Goal: Task Accomplishment & Management: Use online tool/utility

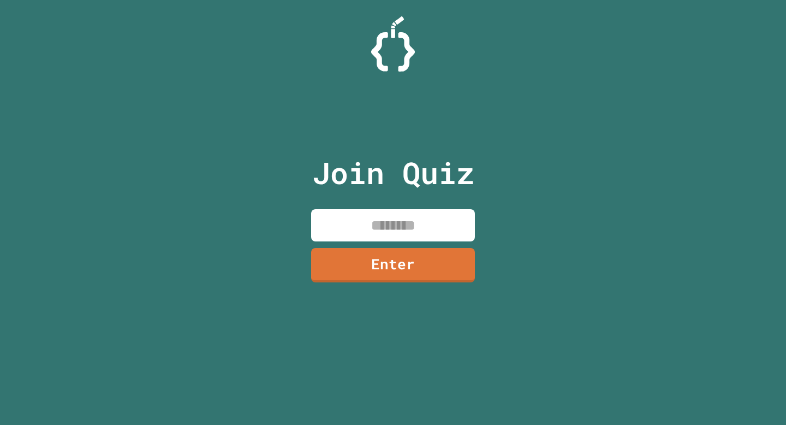
click at [427, 213] on input at bounding box center [393, 225] width 164 height 32
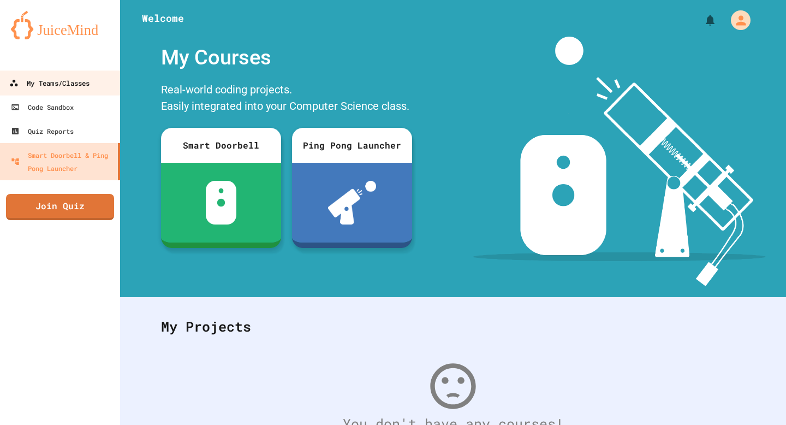
click at [63, 87] on div "My Teams/Classes" at bounding box center [49, 83] width 80 height 14
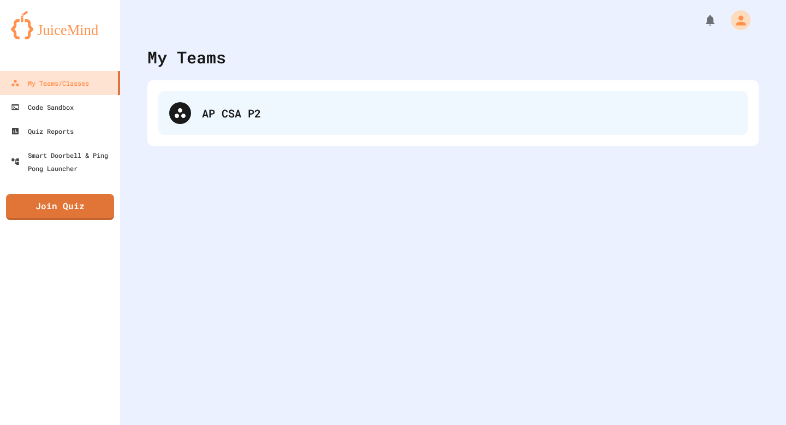
click at [241, 133] on div "AP CSA P2" at bounding box center [452, 113] width 589 height 44
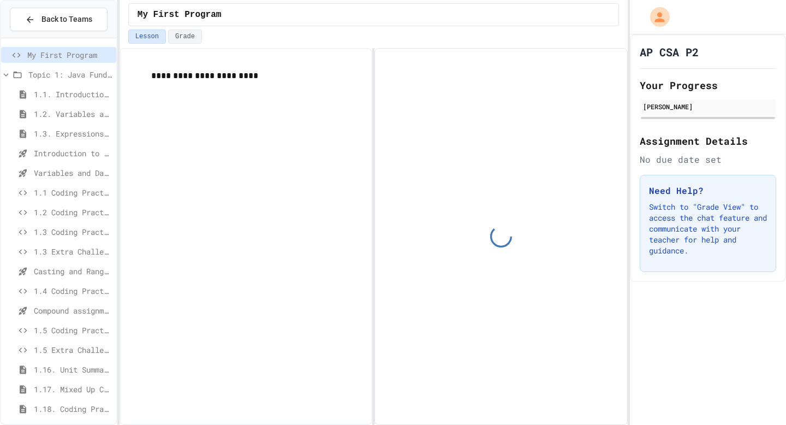
scroll to position [45, 0]
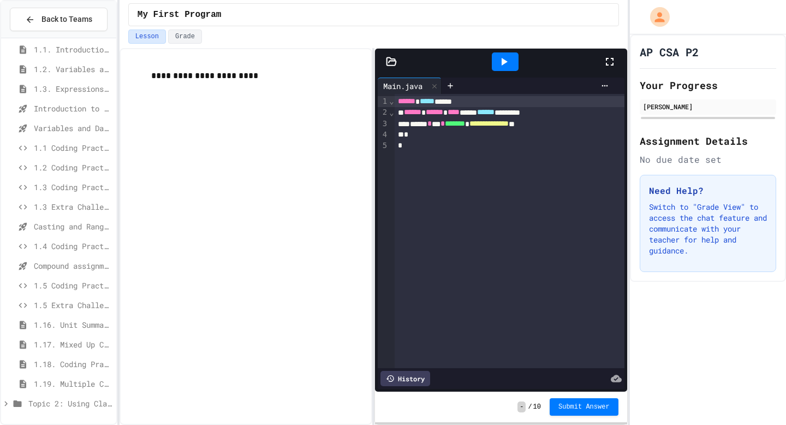
click at [68, 358] on span "1.18. Coding Practice 1a (1.1-1.6)" at bounding box center [73, 363] width 78 height 11
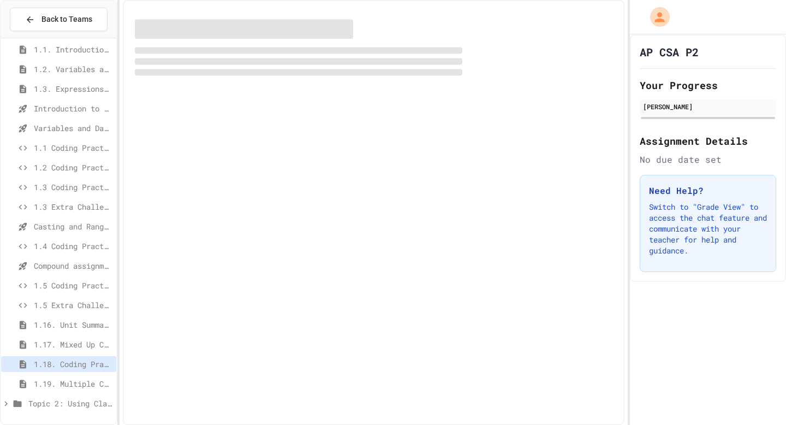
scroll to position [36, 0]
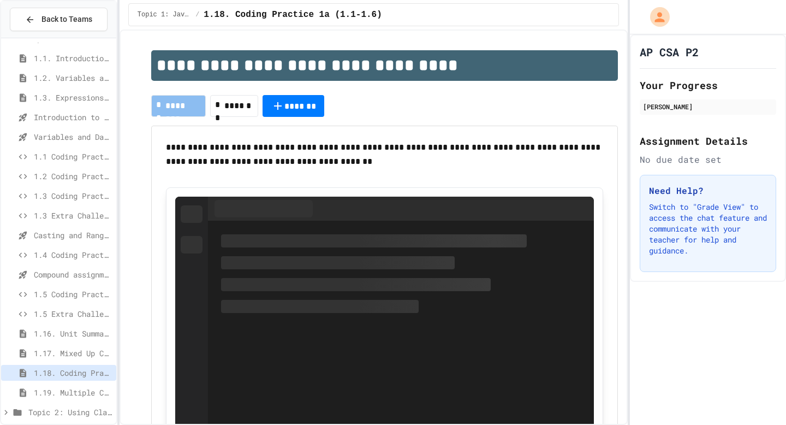
click at [67, 319] on div "1.5 Extra Challenge Problem" at bounding box center [58, 314] width 115 height 16
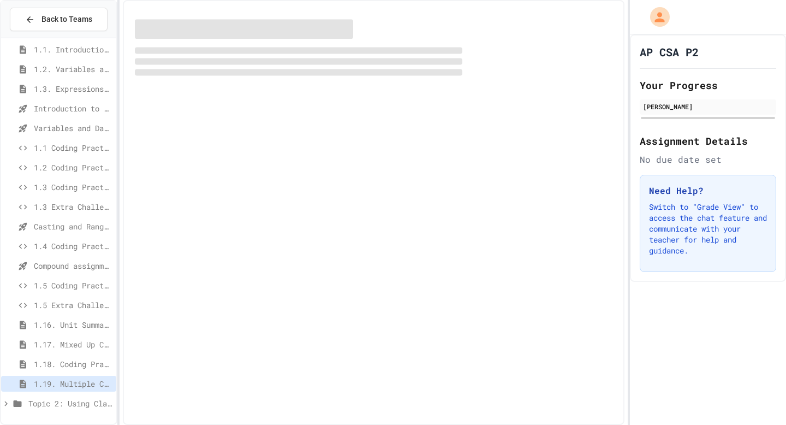
scroll to position [36, 0]
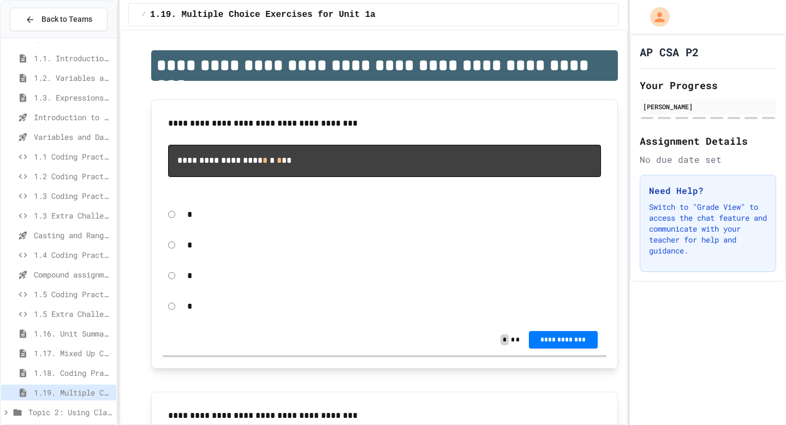
click at [67, 412] on span "Topic 2: Using Classes" at bounding box center [70, 411] width 84 height 11
click at [74, 420] on div "My First Program Topic 1: Java Fundamentals 1.1. Introduction to Algorithms, Pr…" at bounding box center [58, 230] width 115 height 385
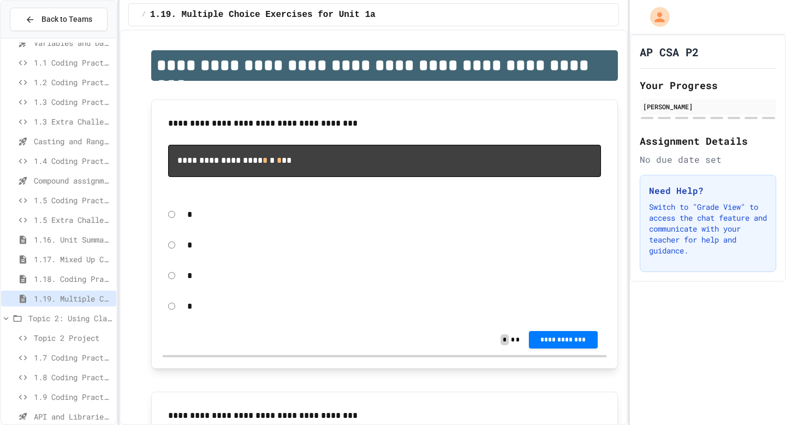
scroll to position [163, 0]
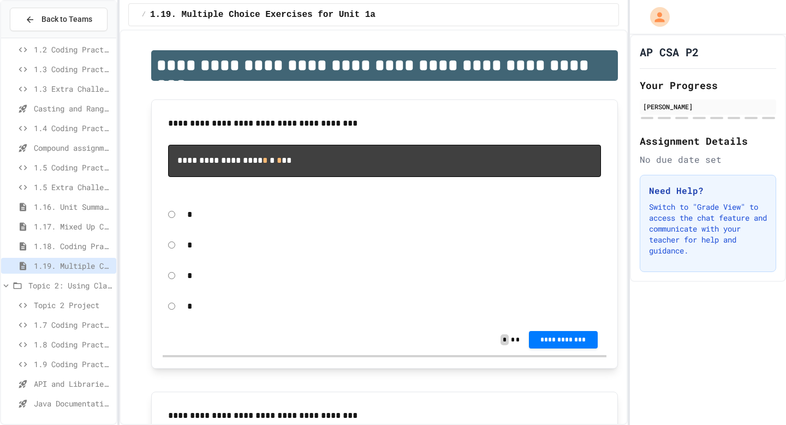
click at [76, 380] on span "API and Libraries - Topic 1.7" at bounding box center [73, 383] width 78 height 11
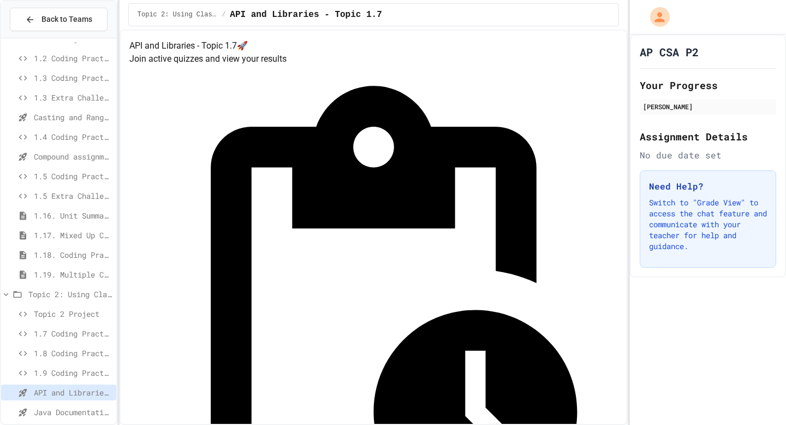
scroll to position [163, 0]
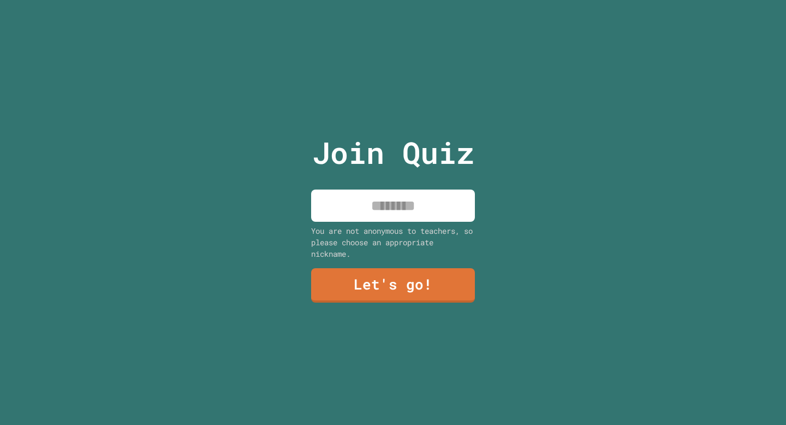
click at [455, 221] on input at bounding box center [393, 205] width 164 height 32
type input "*****"
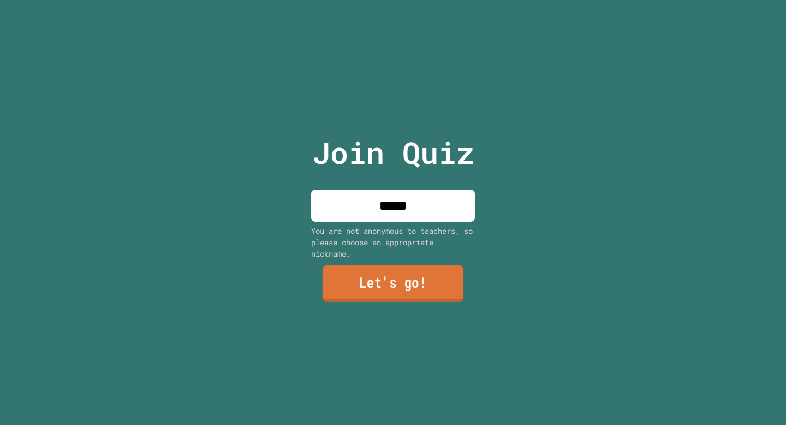
click at [436, 281] on link "Let's go!" at bounding box center [393, 283] width 141 height 36
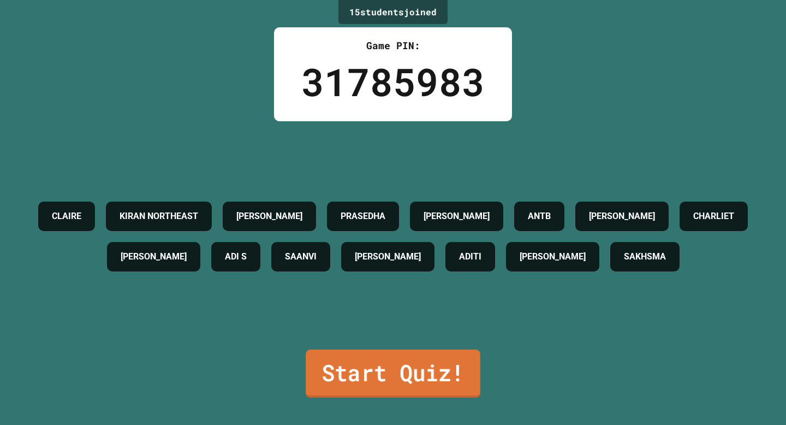
click at [445, 380] on link "Start Quiz!" at bounding box center [393, 373] width 175 height 48
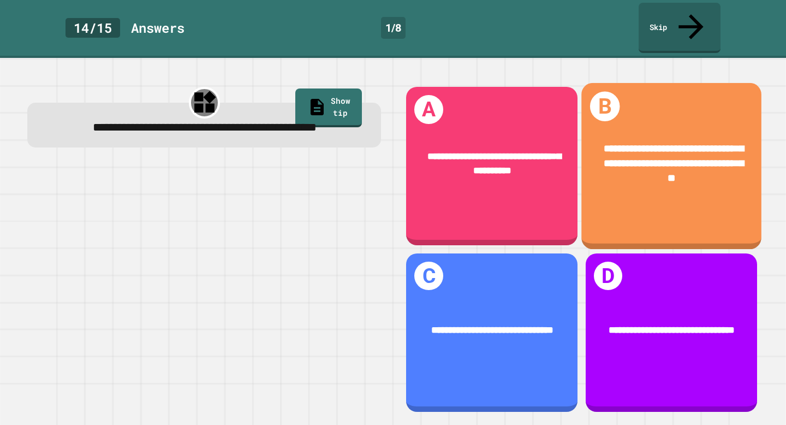
click at [627, 170] on div "**********" at bounding box center [671, 163] width 180 height 85
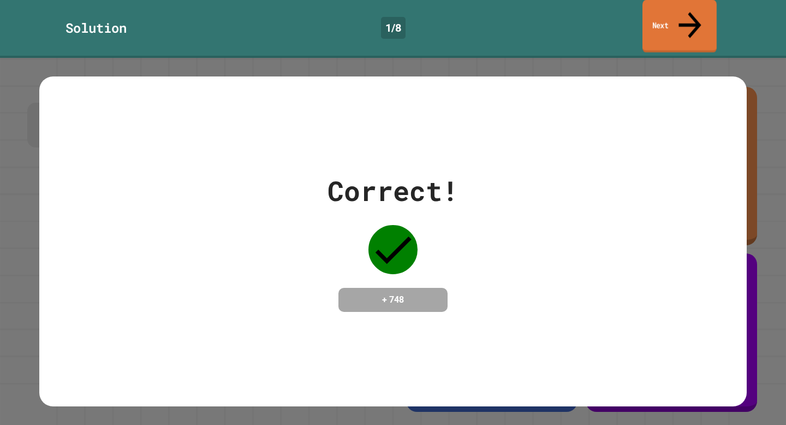
click at [678, 23] on link "Next" at bounding box center [679, 26] width 74 height 53
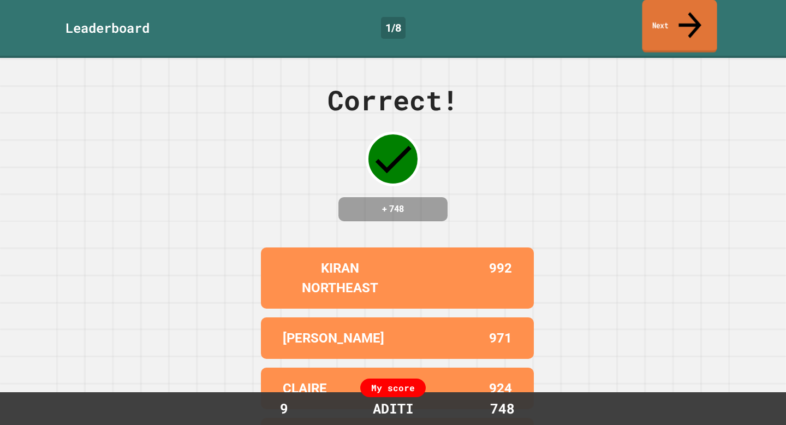
click at [673, 16] on link "Next" at bounding box center [679, 26] width 75 height 53
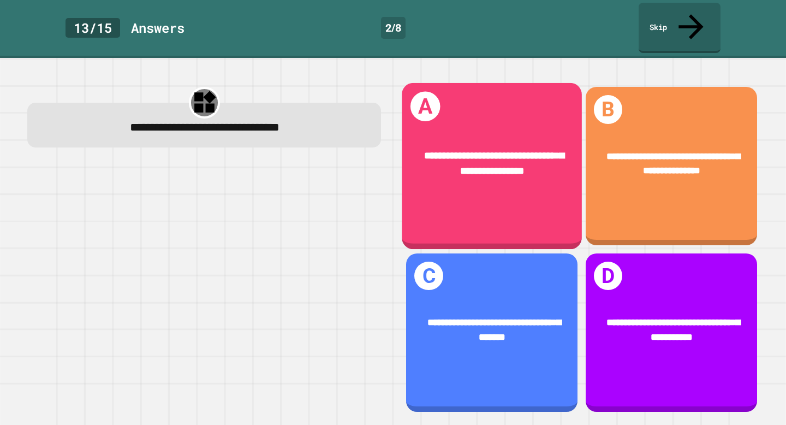
click at [528, 186] on div "**********" at bounding box center [492, 166] width 180 height 166
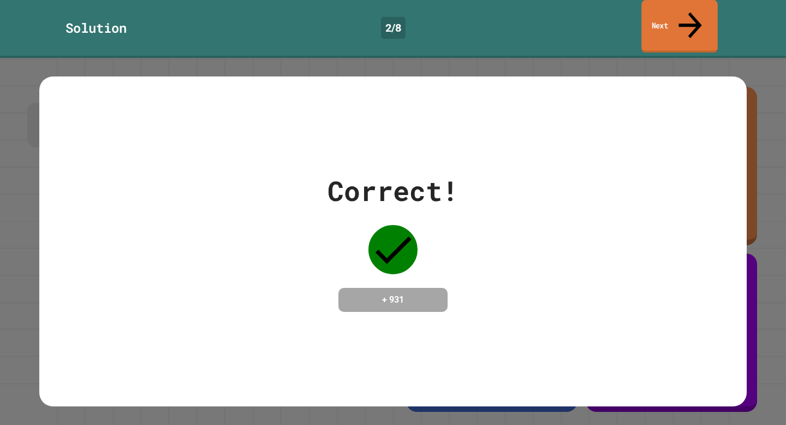
click at [664, 15] on link "Next" at bounding box center [679, 26] width 76 height 53
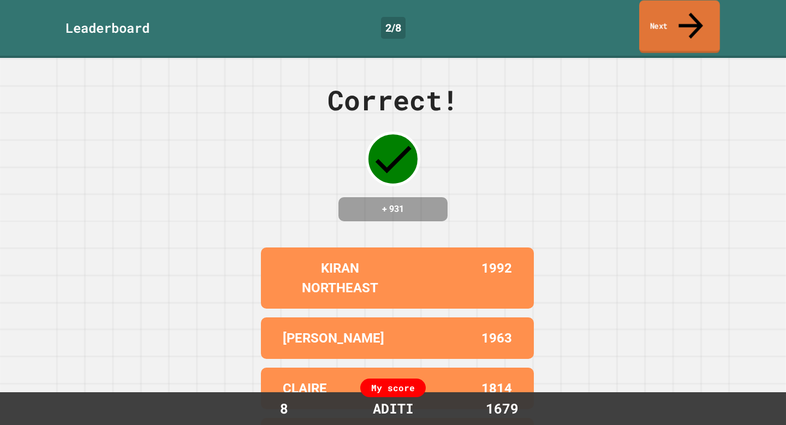
click at [678, 13] on link "Next" at bounding box center [679, 27] width 81 height 53
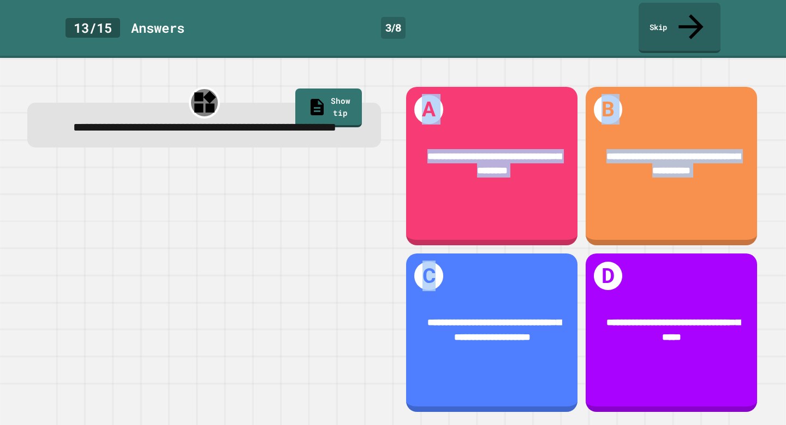
drag, startPoint x: 489, startPoint y: 290, endPoint x: 354, endPoint y: 325, distance: 139.3
click at [354, 325] on div "**********" at bounding box center [393, 249] width 754 height 351
click at [354, 325] on div at bounding box center [204, 288] width 354 height 250
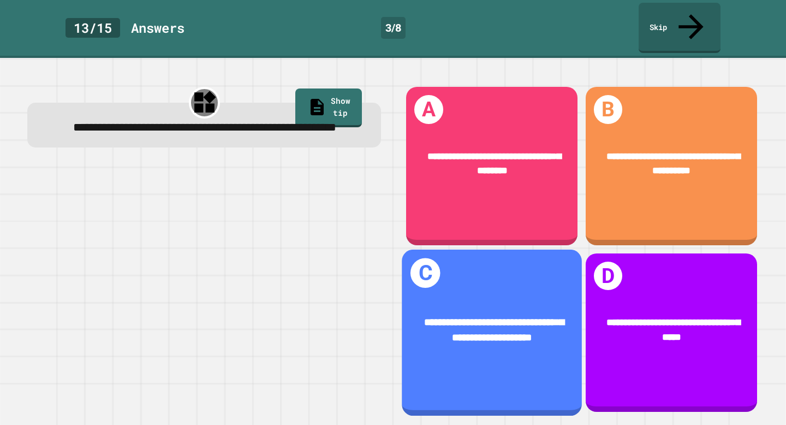
click at [482, 280] on div "**********" at bounding box center [492, 332] width 180 height 166
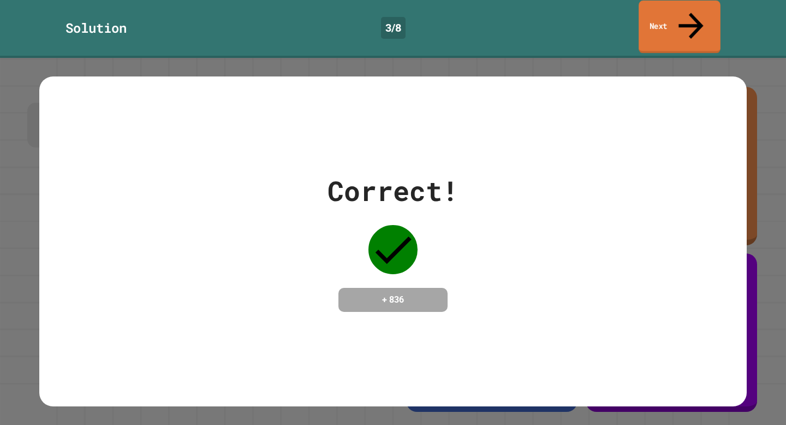
click at [684, 16] on link "Next" at bounding box center [680, 27] width 82 height 53
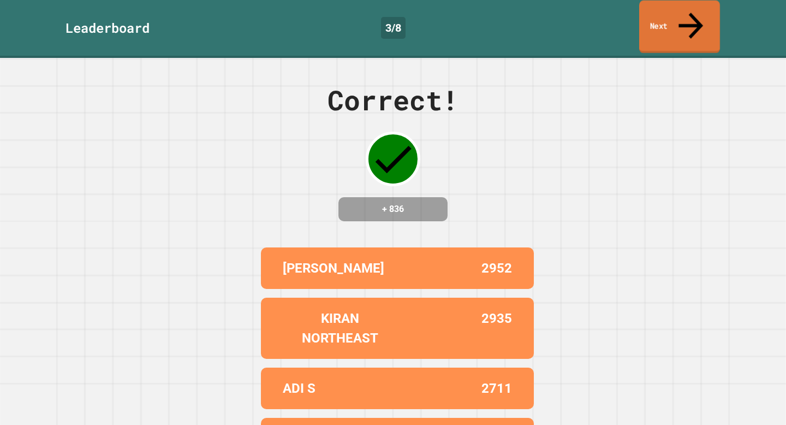
click at [689, 20] on link "Next" at bounding box center [679, 27] width 81 height 53
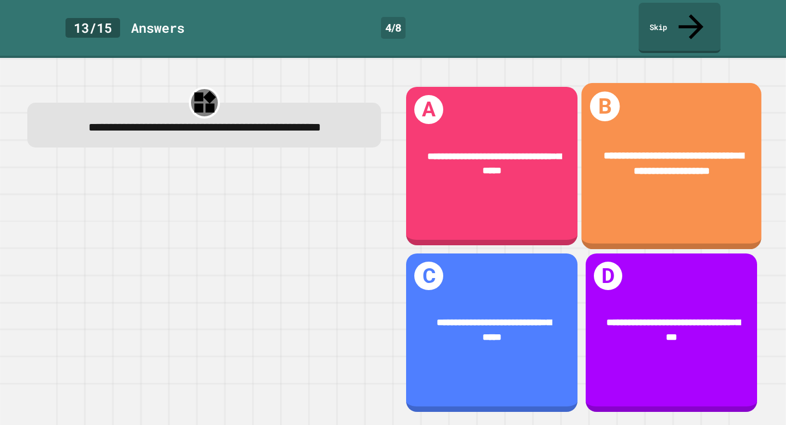
click at [664, 206] on div "**********" at bounding box center [671, 166] width 180 height 166
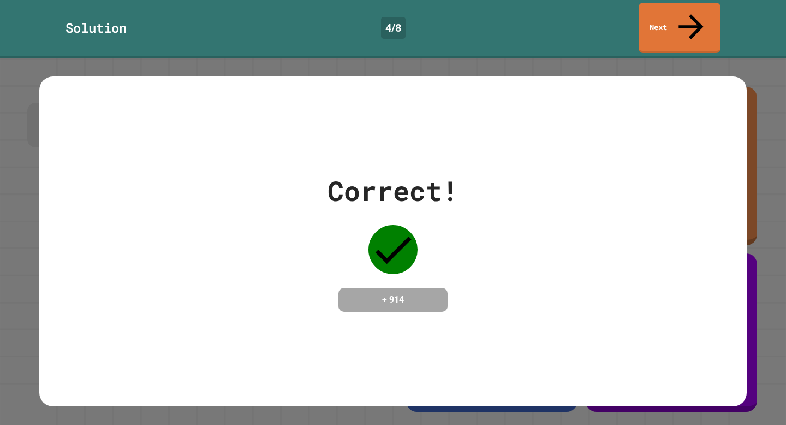
click at [709, 14] on link "Next" at bounding box center [680, 28] width 82 height 50
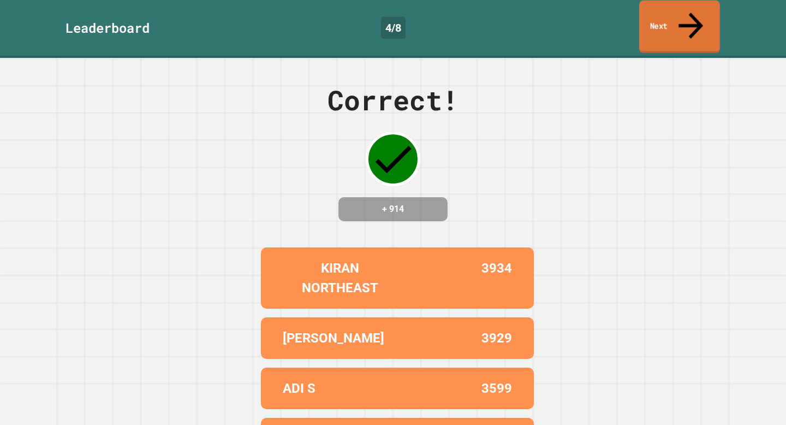
click at [700, 15] on link "Next" at bounding box center [679, 27] width 81 height 53
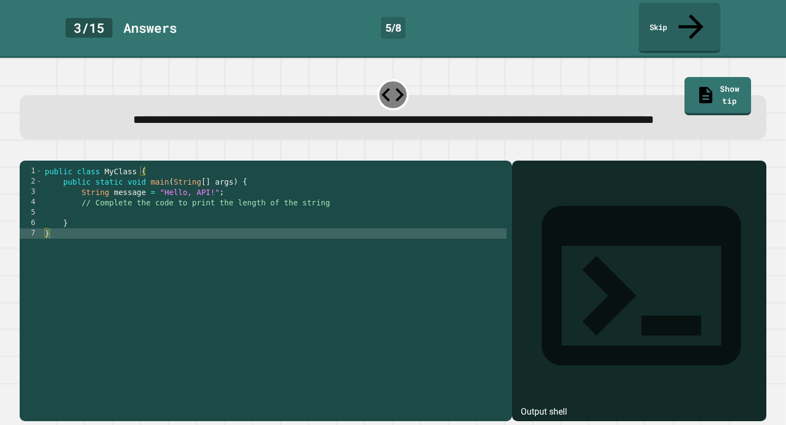
click at [223, 209] on div "public class MyClass { public static void main ( String [ ] args ) { String mes…" at bounding box center [275, 290] width 464 height 249
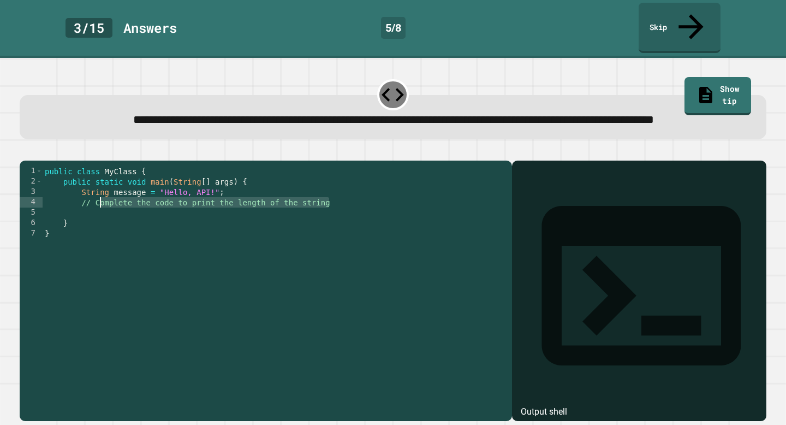
drag, startPoint x: 335, startPoint y: 215, endPoint x: 102, endPoint y: 214, distance: 232.5
click at [102, 214] on div "public class MyClass { public static void main ( String [ ] args ) { String mes…" at bounding box center [275, 290] width 464 height 249
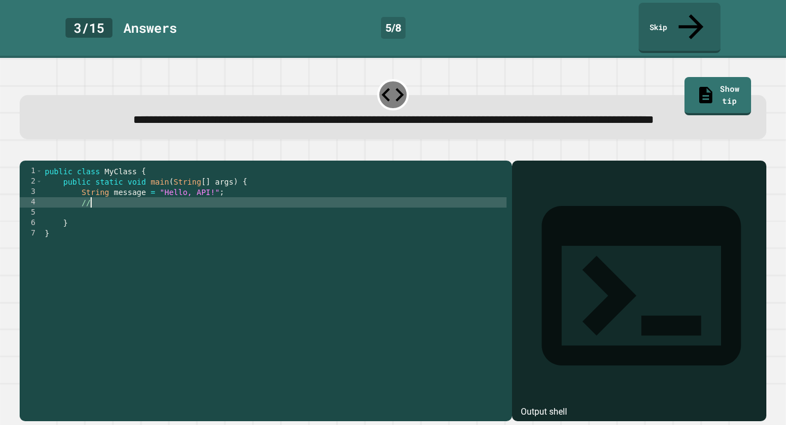
type textarea "*"
click at [175, 214] on div "public class MyClass { public static void main ( String [ ] args ) { String mes…" at bounding box center [275, 290] width 464 height 249
click at [25, 151] on button "button" at bounding box center [25, 151] width 0 height 0
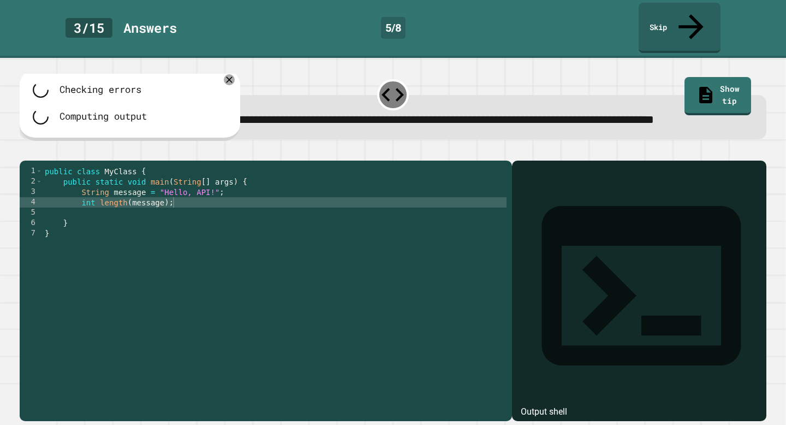
click at [30, 156] on div at bounding box center [393, 153] width 747 height 13
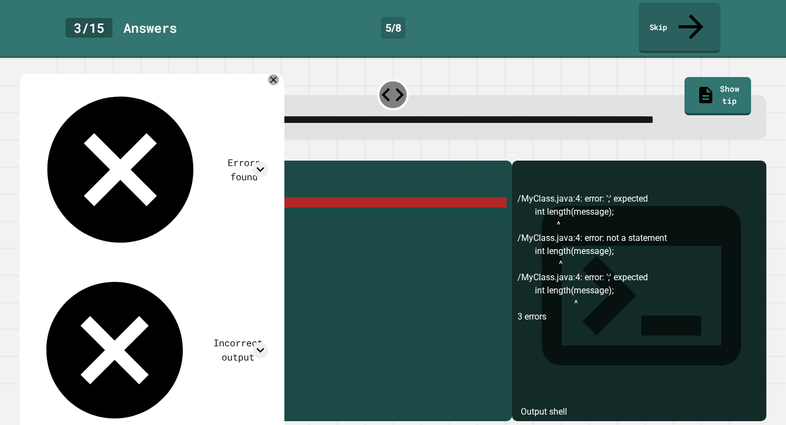
click at [124, 225] on div "public class MyClass { public static void main ( String [ ] args ) { String mes…" at bounding box center [275, 290] width 464 height 249
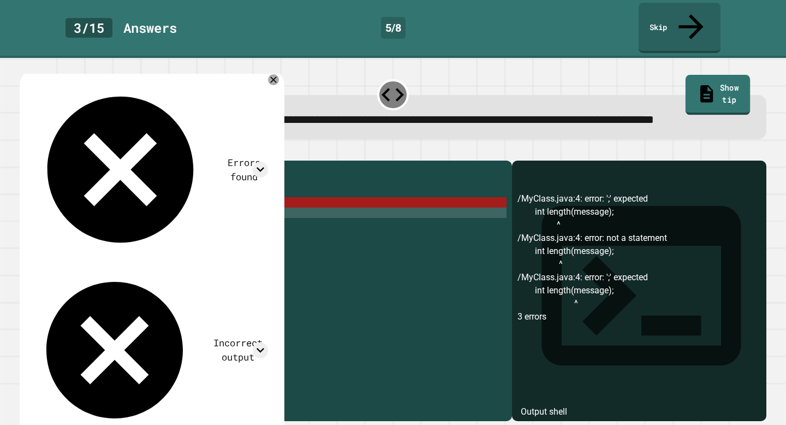
click at [743, 75] on link "Show tip" at bounding box center [717, 95] width 65 height 40
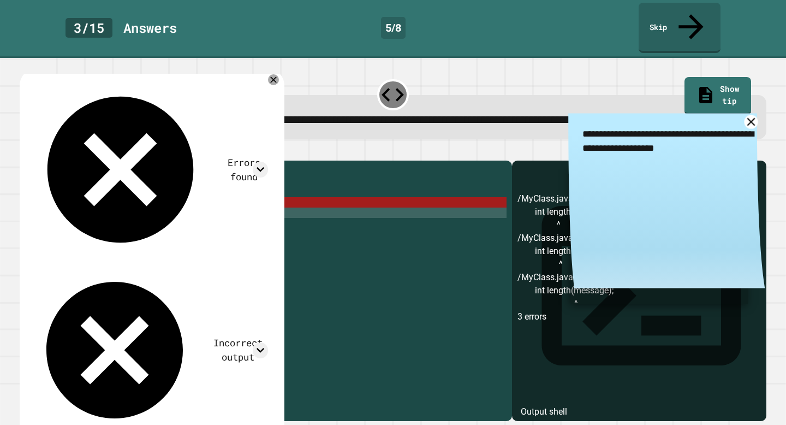
click at [750, 119] on icon at bounding box center [751, 122] width 14 height 14
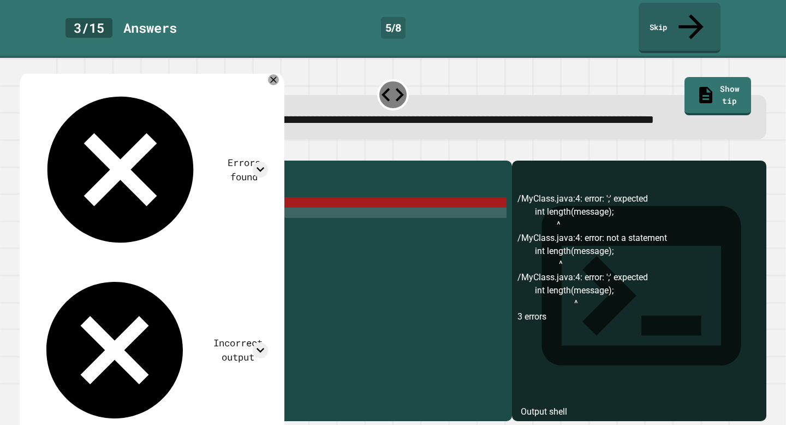
click at [579, 232] on div "/MyClass.java:4: error: ';' expected int length(message); ^ /MyClass.java:4: er…" at bounding box center [638, 306] width 243 height 229
drag, startPoint x: 163, startPoint y: 211, endPoint x: 136, endPoint y: 212, distance: 27.3
click at [136, 212] on div "public class MyClass { public static void main ( String [ ] args ) { String mes…" at bounding box center [275, 290] width 464 height 249
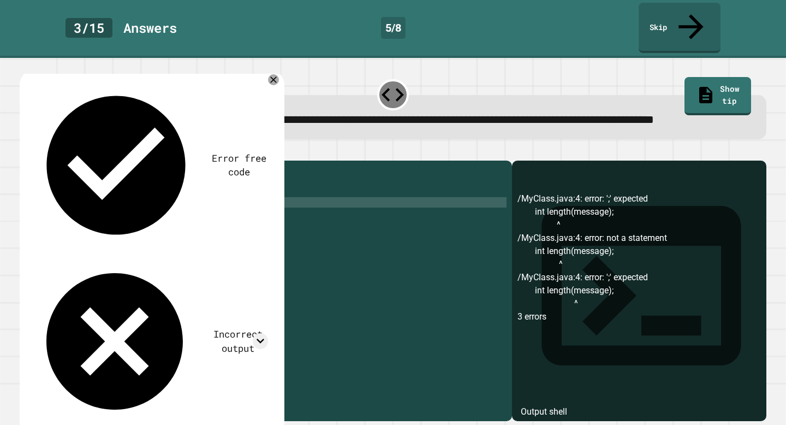
scroll to position [0, 8]
click at [25, 151] on button "button" at bounding box center [25, 151] width 0 height 0
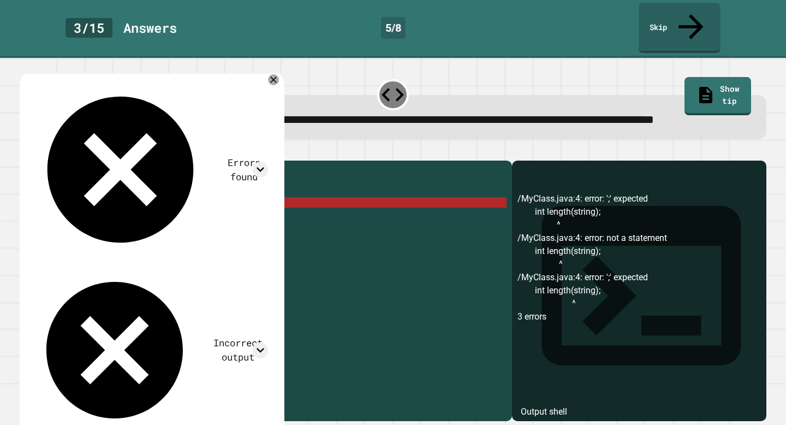
scroll to position [0, 2]
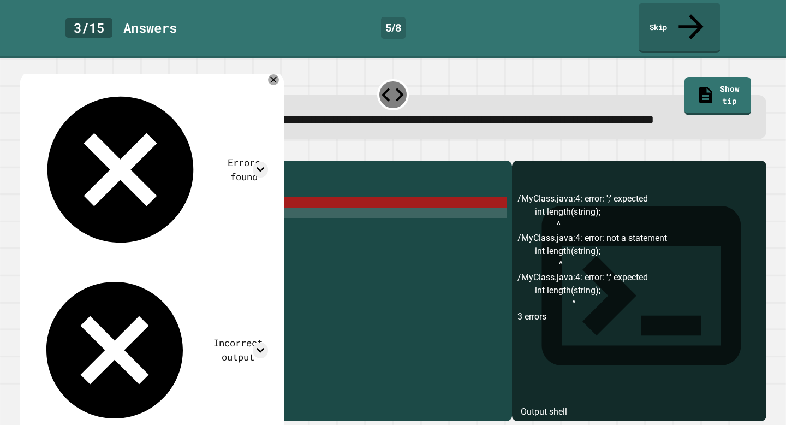
drag, startPoint x: 162, startPoint y: 218, endPoint x: 155, endPoint y: 219, distance: 7.2
click at [155, 219] on div "public class MyClass { public static void main ( String [ ] args ) { String mes…" at bounding box center [275, 290] width 464 height 249
drag, startPoint x: 159, startPoint y: 213, endPoint x: 133, endPoint y: 212, distance: 26.2
click at [133, 212] on div "public class MyClass { public static void main ( String [ ] args ) { String mes…" at bounding box center [275, 290] width 464 height 249
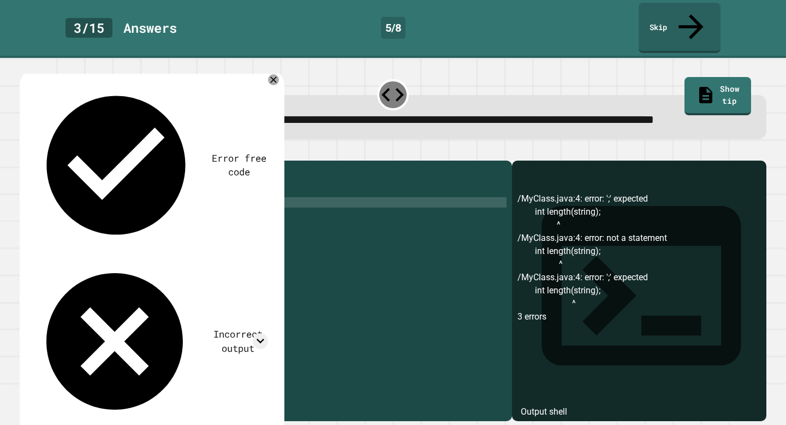
type textarea "**********"
click at [154, 224] on div "public class MyClass { public static void main ( String [ ] args ) { String mes…" at bounding box center [275, 290] width 464 height 249
click at [284, 80] on div "Error free code /MyClass.java:4: error: ';' expected int length(string); ^ /MyC…" at bounding box center [152, 254] width 265 height 371
click at [276, 77] on div at bounding box center [274, 80] width 12 height 12
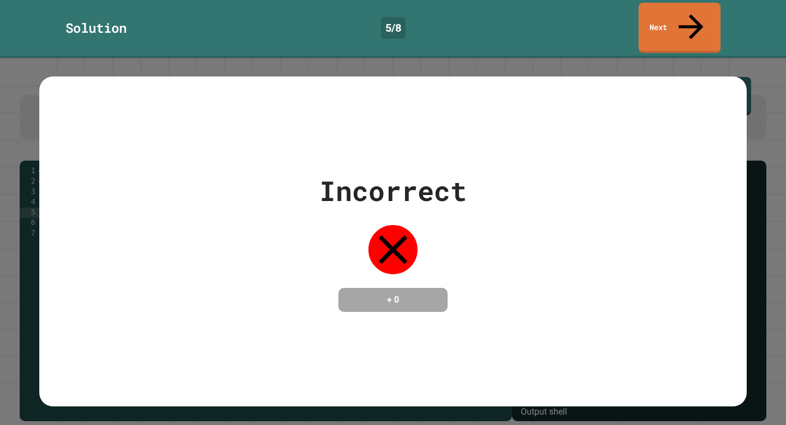
click at [467, 304] on div "Incorrect + 0" at bounding box center [392, 241] width 707 height 330
click at [785, 111] on div "Incorrect + 0" at bounding box center [393, 241] width 786 height 367
click at [702, 13] on link "Next" at bounding box center [680, 28] width 82 height 50
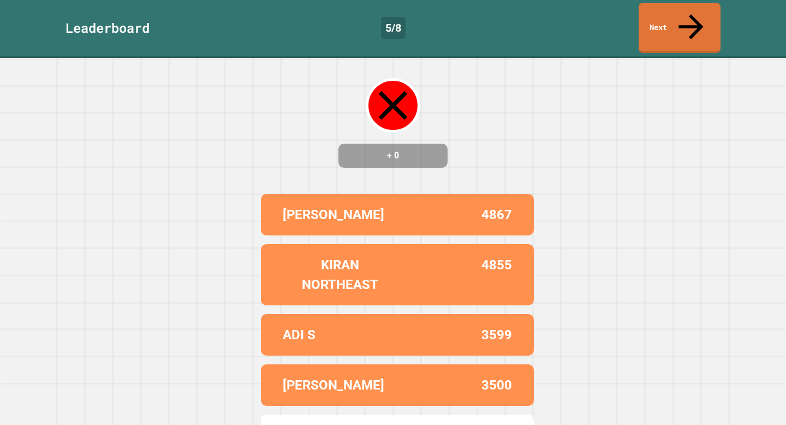
scroll to position [0, 0]
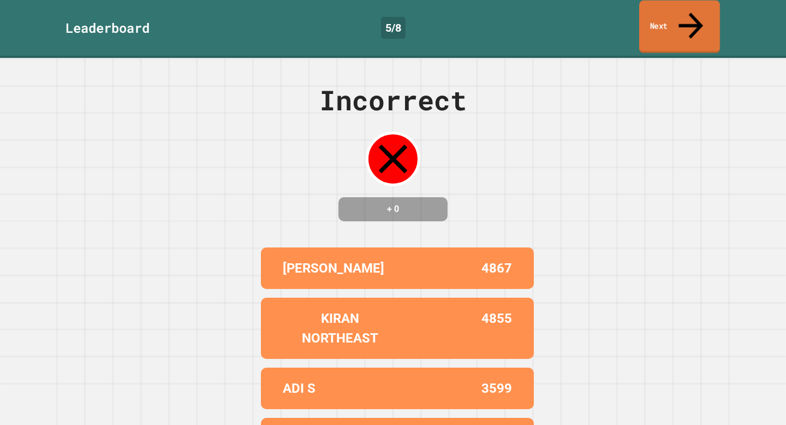
click at [700, 25] on link "Next" at bounding box center [679, 27] width 81 height 53
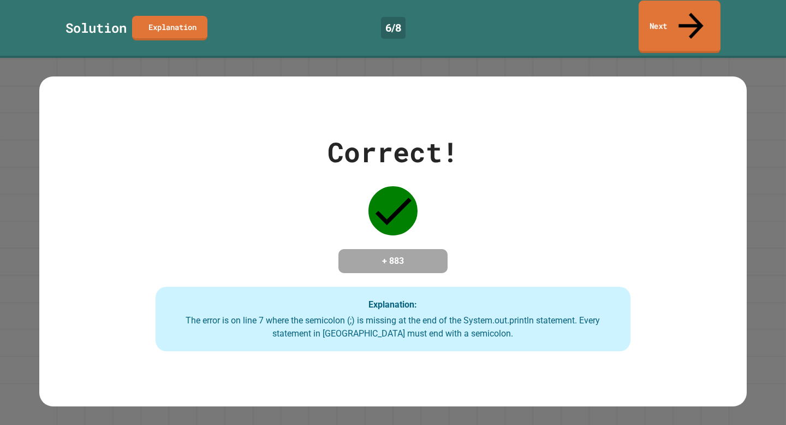
click at [708, 19] on link "Next" at bounding box center [680, 27] width 82 height 53
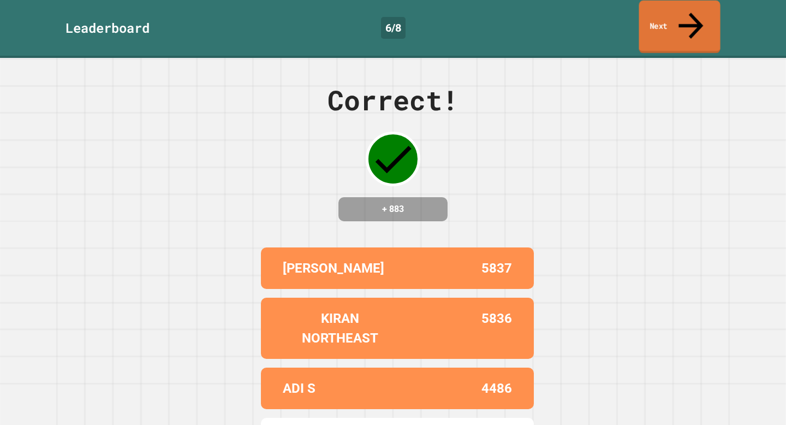
click at [679, 16] on link "Next" at bounding box center [679, 27] width 81 height 53
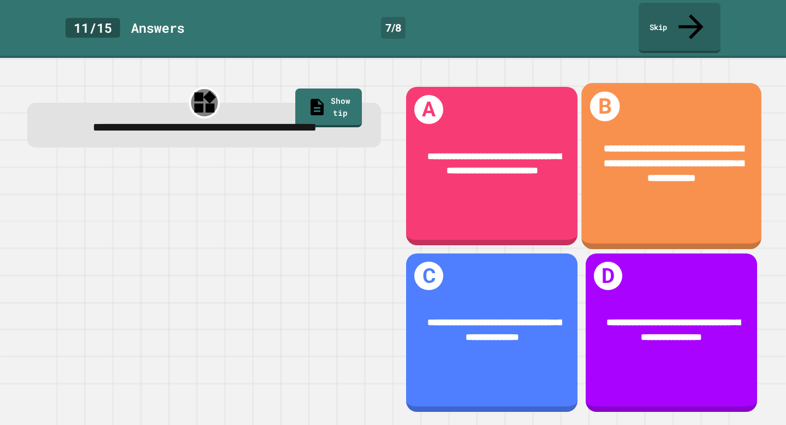
click at [660, 184] on div "**********" at bounding box center [671, 163] width 180 height 85
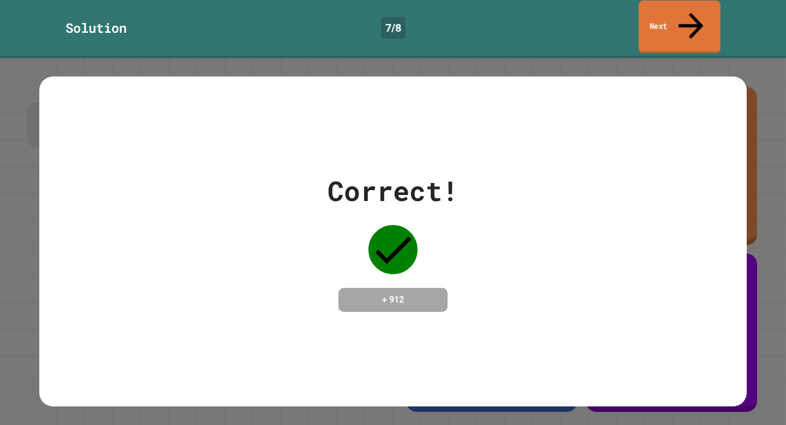
click at [694, 12] on icon at bounding box center [690, 25] width 37 height 39
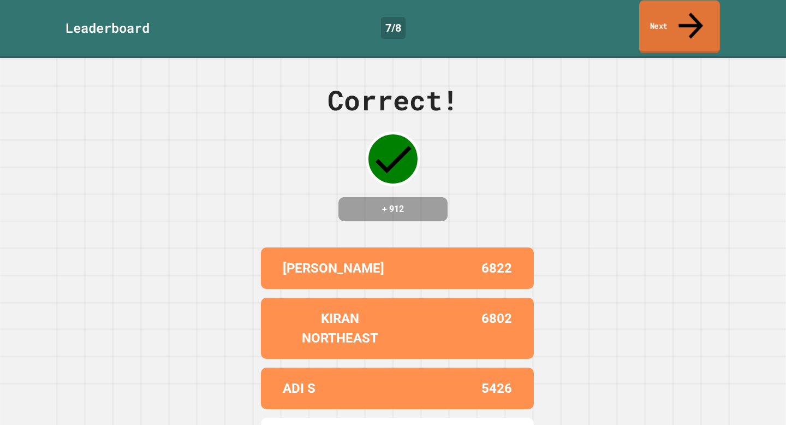
click at [694, 13] on icon at bounding box center [690, 26] width 25 height 26
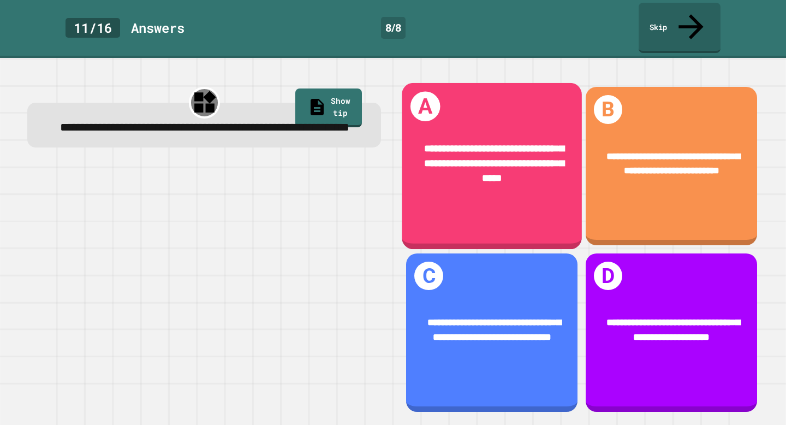
click at [539, 219] on div "**********" at bounding box center [492, 166] width 180 height 166
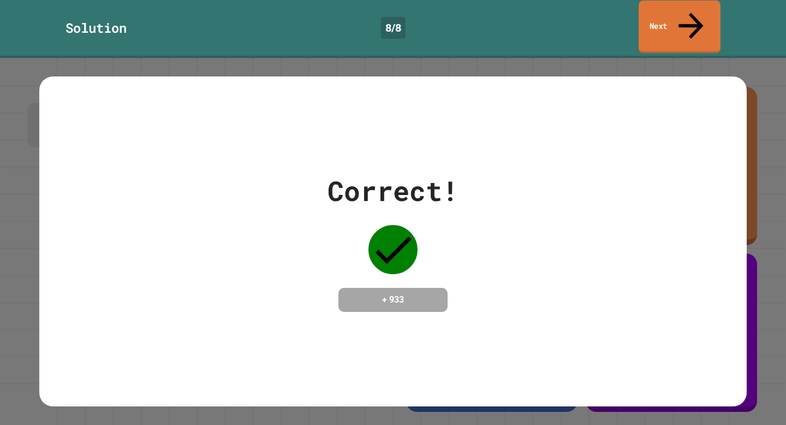
click at [693, 15] on icon at bounding box center [690, 25] width 37 height 39
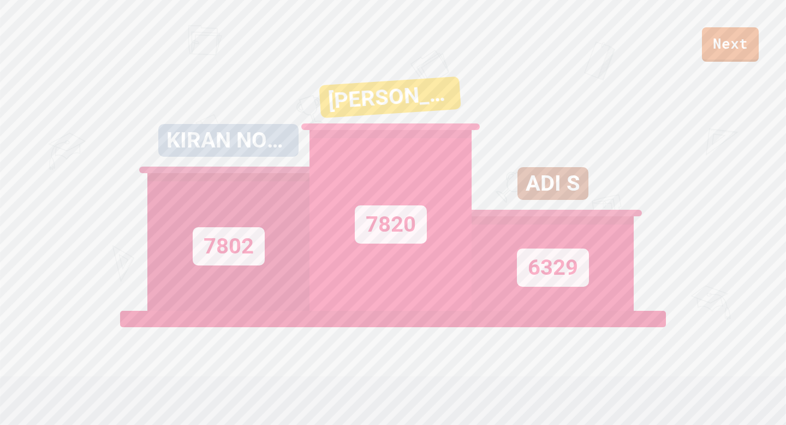
click at [631, 159] on div "ADI S 6329" at bounding box center [553, 174] width 162 height 273
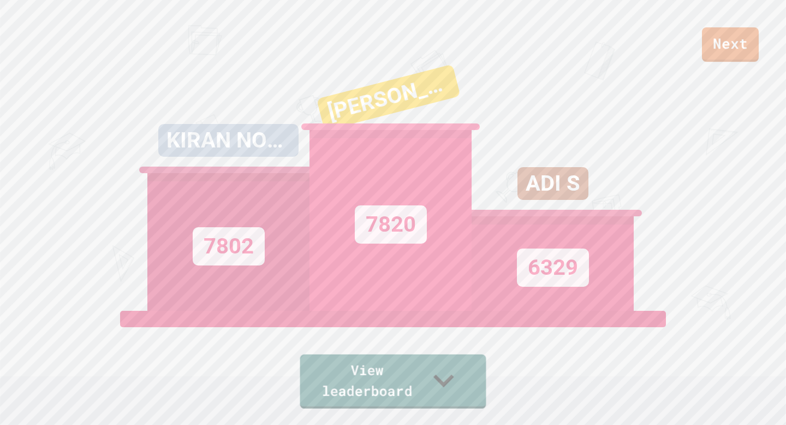
click at [473, 386] on link "View leaderboard" at bounding box center [393, 381] width 186 height 54
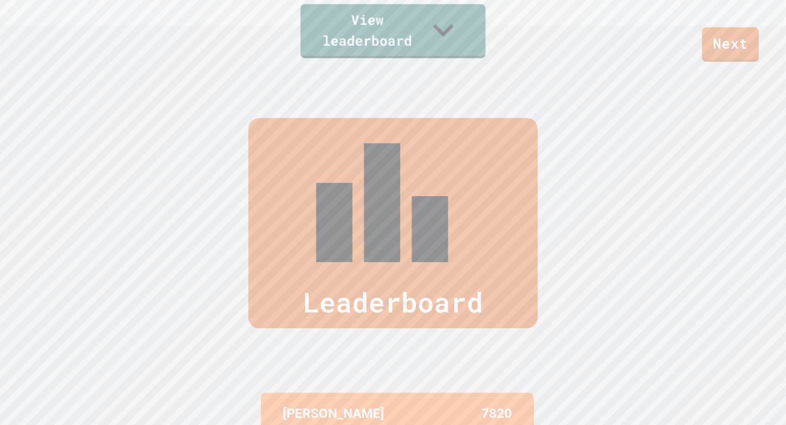
scroll to position [425, 0]
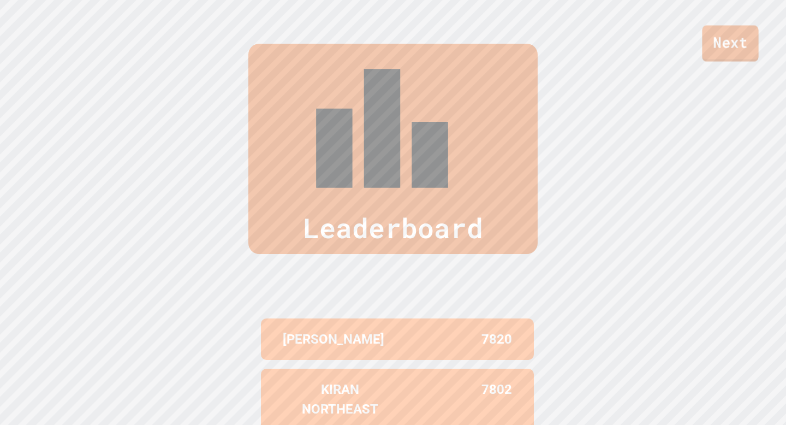
click at [716, 38] on link "Next" at bounding box center [730, 44] width 56 height 36
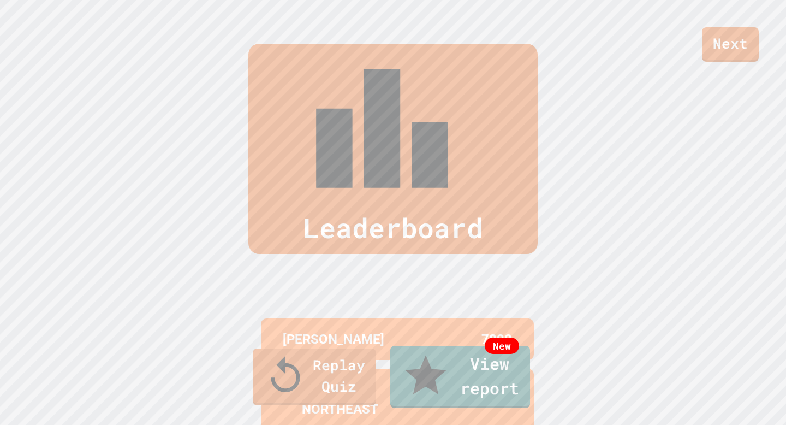
click at [467, 400] on link "New View report" at bounding box center [460, 375] width 141 height 65
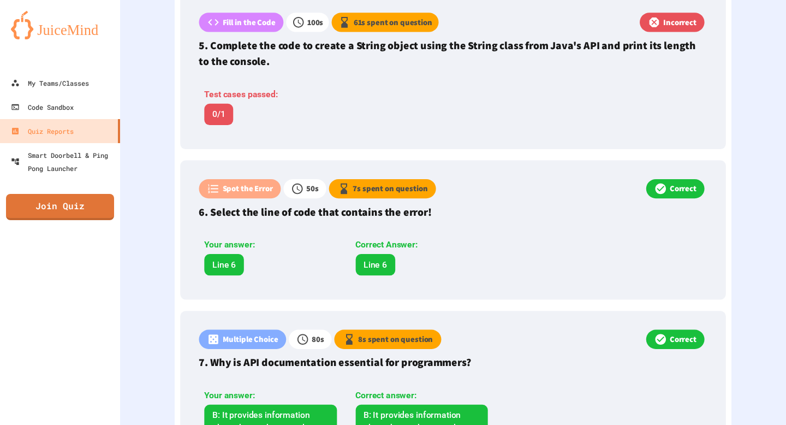
scroll to position [1033, 0]
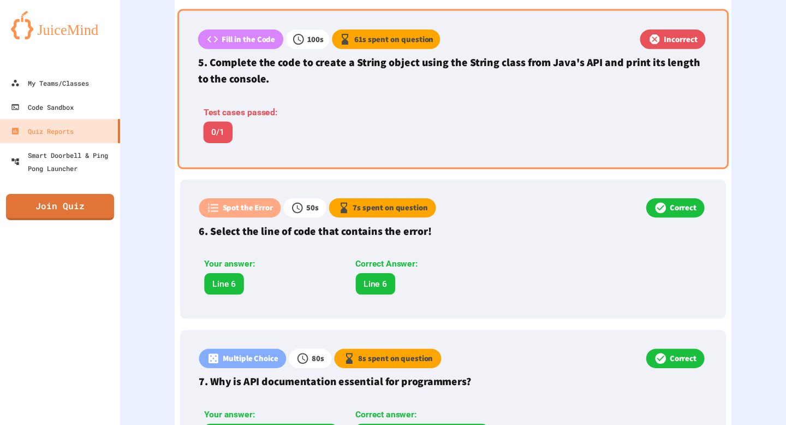
click at [517, 119] on div "Fill in the Code 100 s 61 s spent on question Incorrect 5. Complete the code to…" at bounding box center [452, 89] width 551 height 160
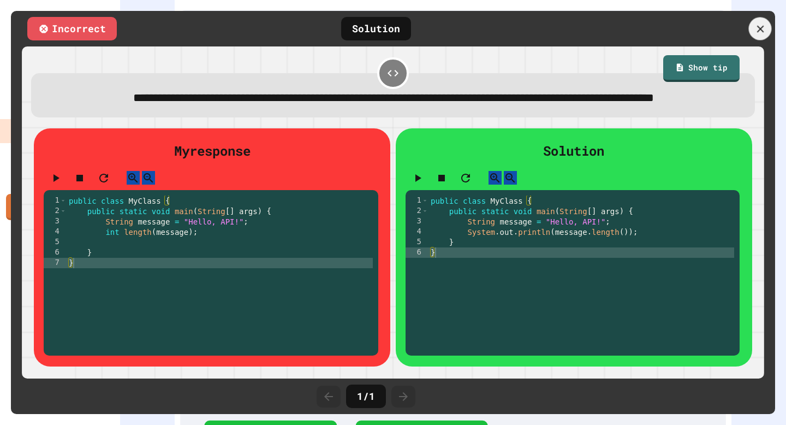
click at [758, 29] on icon at bounding box center [760, 29] width 12 height 12
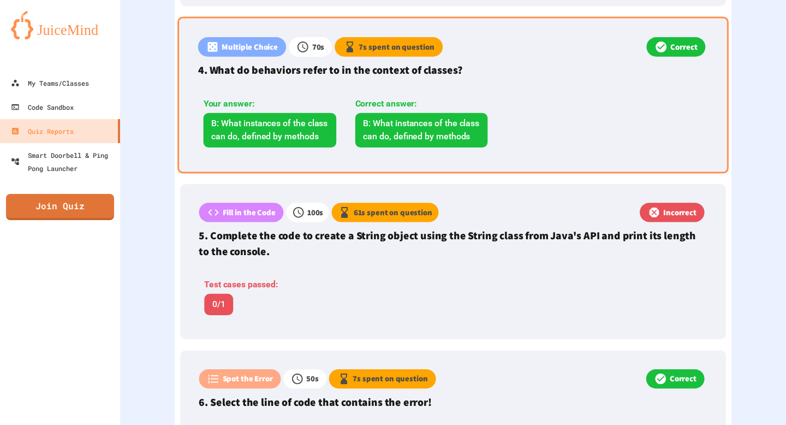
scroll to position [847, 0]
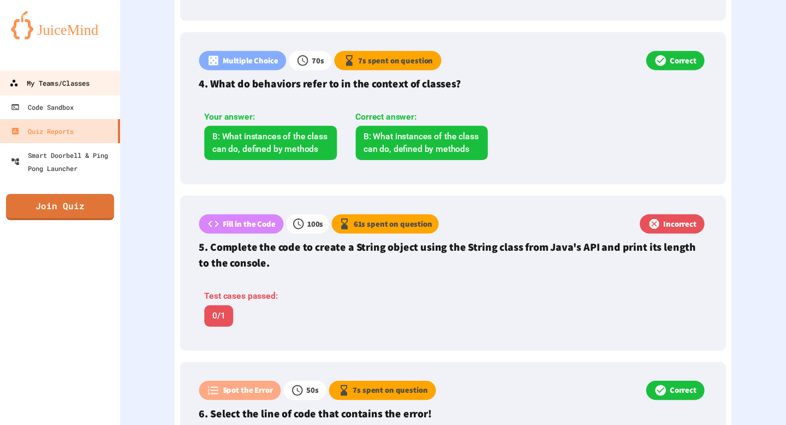
click at [77, 85] on div "My Teams/Classes" at bounding box center [49, 83] width 80 height 14
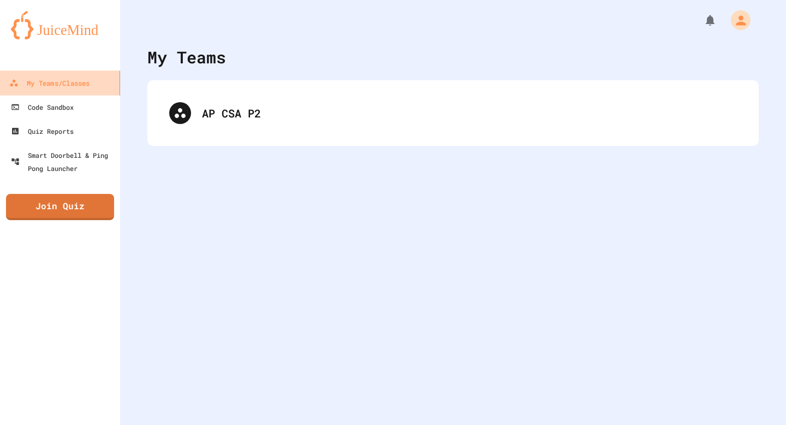
click at [77, 85] on div "My Teams/Classes" at bounding box center [49, 83] width 80 height 14
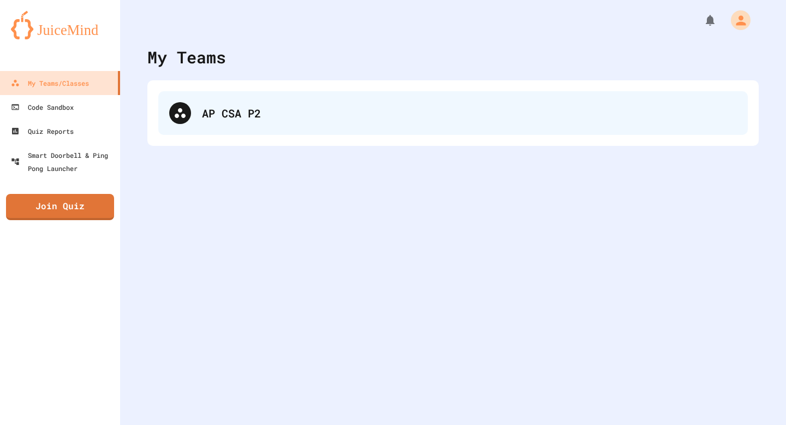
click at [249, 118] on div "AP CSA P2" at bounding box center [469, 113] width 535 height 16
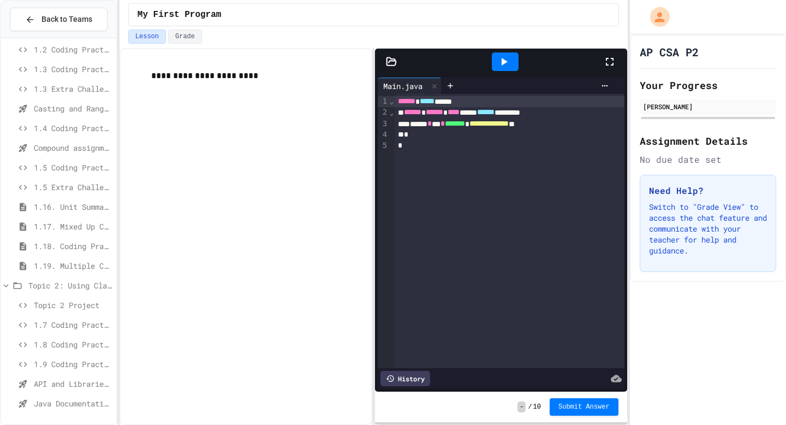
click at [90, 403] on span "Java Documentation with Comments - Topic 1.8" at bounding box center [73, 402] width 78 height 11
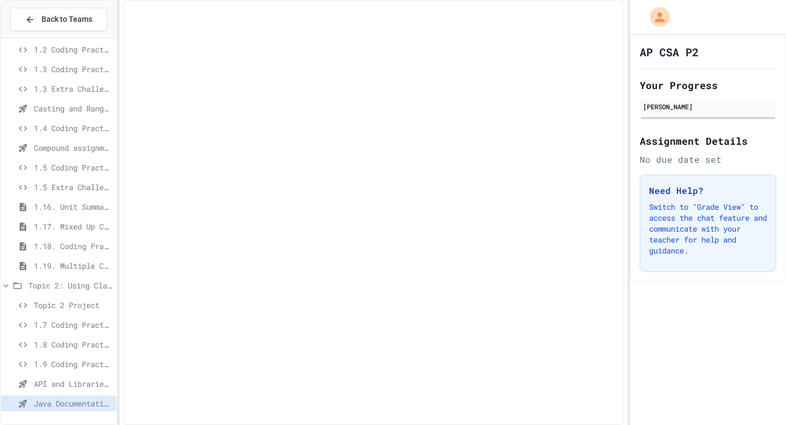
scroll to position [154, 0]
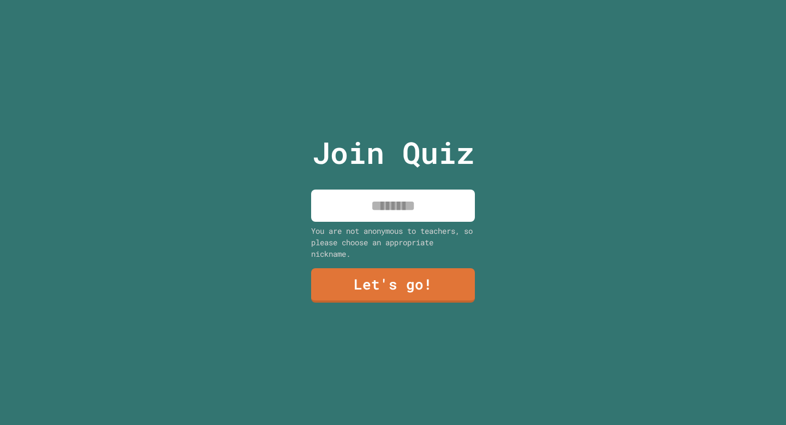
click at [422, 212] on input at bounding box center [393, 205] width 164 height 32
type input "*****"
click at [439, 277] on link "Let's go!" at bounding box center [393, 285] width 164 height 34
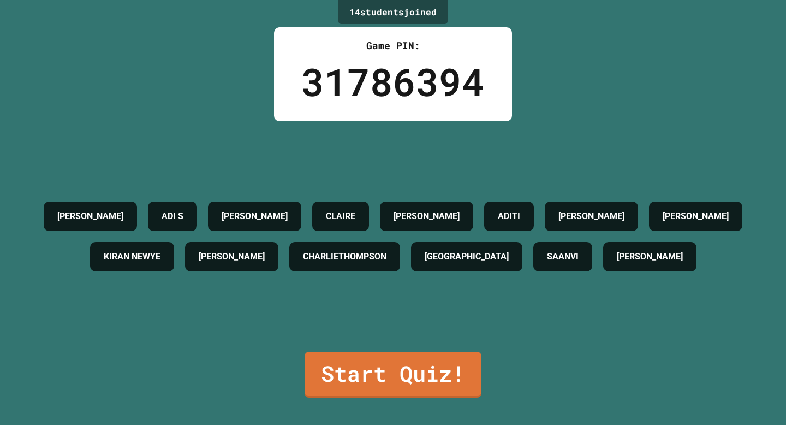
click at [617, 263] on h4 "[PERSON_NAME]" at bounding box center [650, 256] width 66 height 13
click at [417, 359] on link "Start Quiz!" at bounding box center [392, 373] width 178 height 47
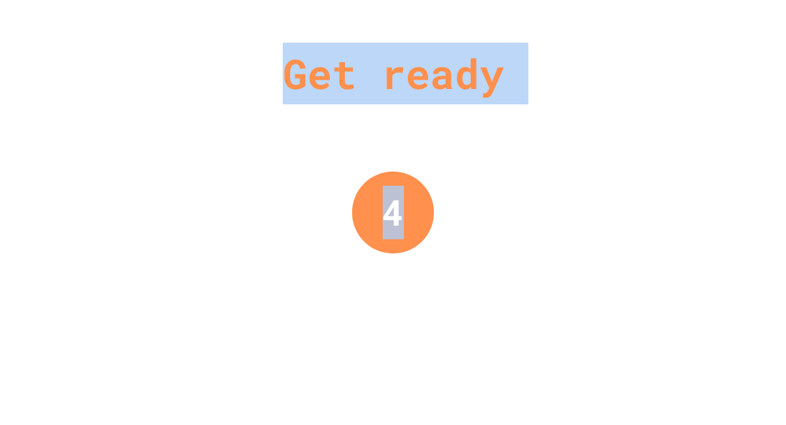
drag, startPoint x: 417, startPoint y: 362, endPoint x: 443, endPoint y: 301, distance: 66.5
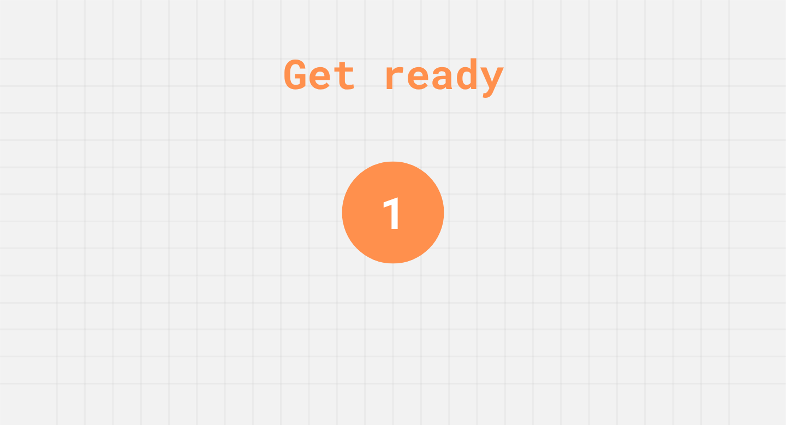
click at [443, 301] on div "Get ready 1" at bounding box center [393, 212] width 786 height 425
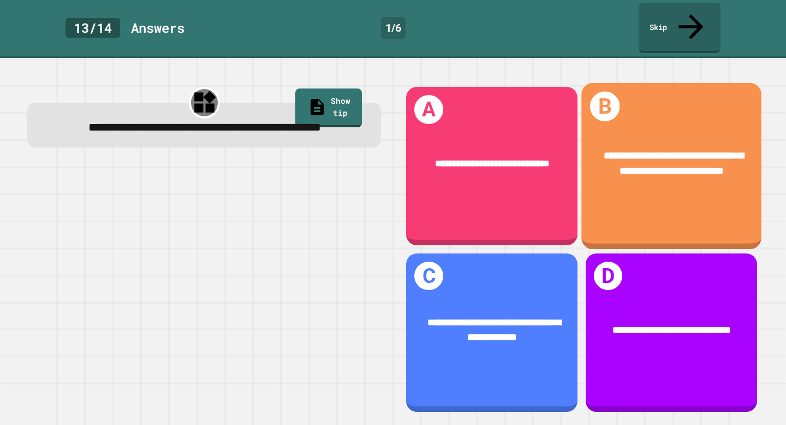
click at [640, 183] on div "**********" at bounding box center [671, 163] width 180 height 70
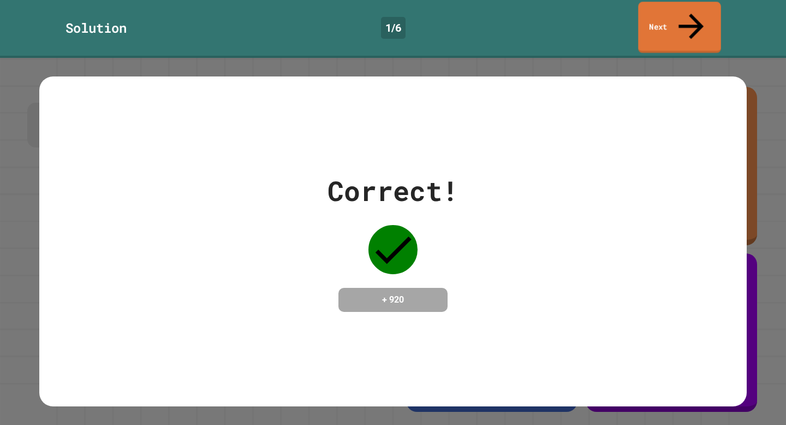
click at [693, 17] on icon at bounding box center [691, 26] width 38 height 38
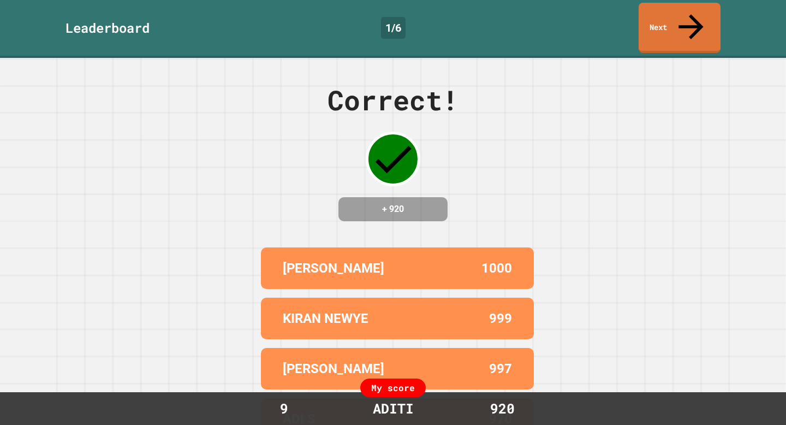
click at [609, 168] on div "Correct! + 920 [PERSON_NAME] 1000 KIRAN NEWYE 999 [PERSON_NAME] 997 ADI S 970 […" at bounding box center [393, 241] width 786 height 367
click at [713, 9] on link "Next" at bounding box center [680, 27] width 82 height 52
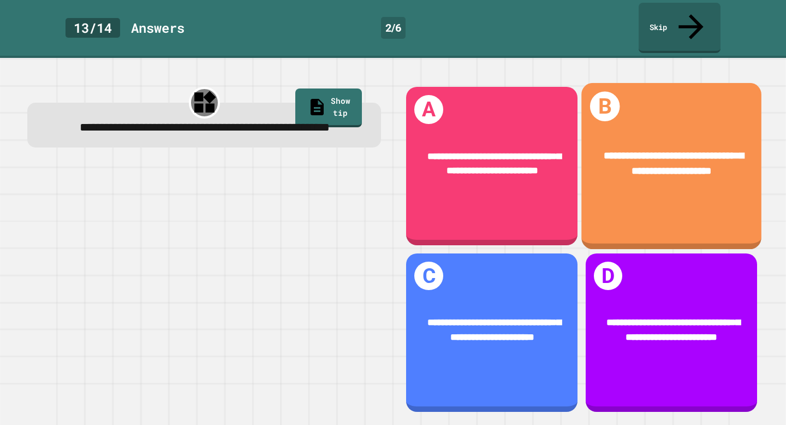
click at [676, 169] on div "**********" at bounding box center [671, 163] width 180 height 70
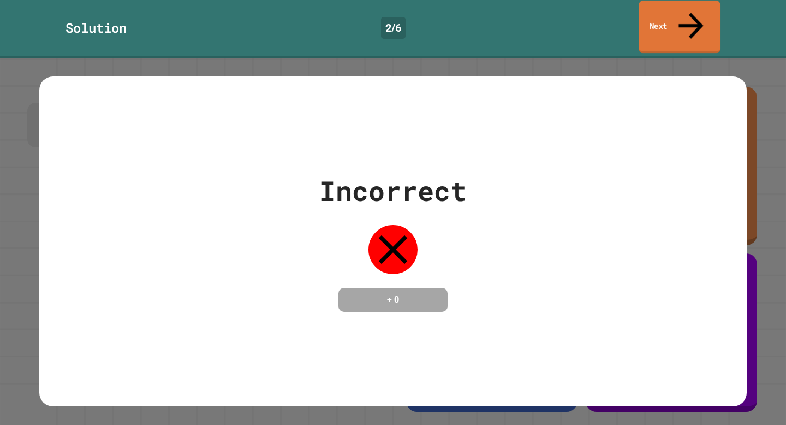
click at [683, 20] on link "Next" at bounding box center [680, 27] width 82 height 53
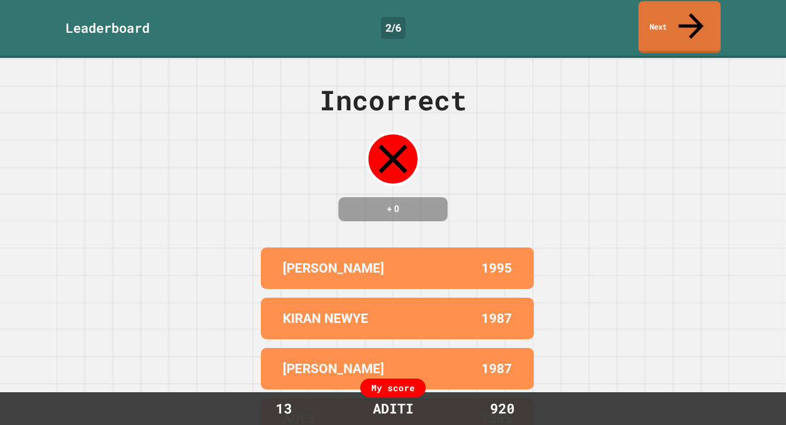
click at [688, 19] on link "Next" at bounding box center [680, 27] width 82 height 52
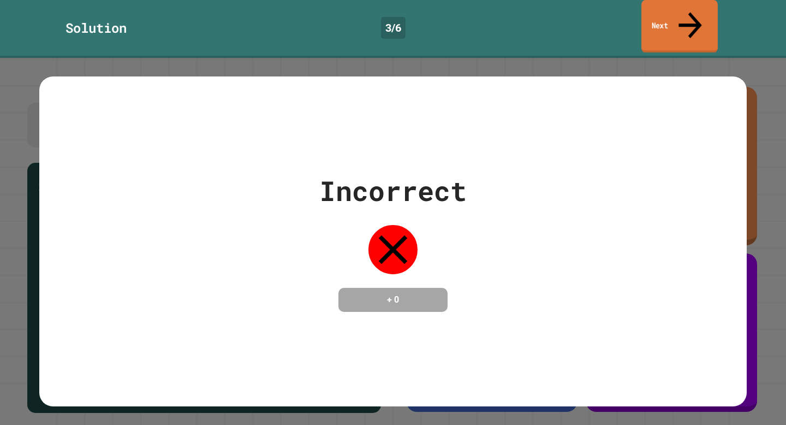
click at [689, 13] on icon at bounding box center [689, 25] width 23 height 26
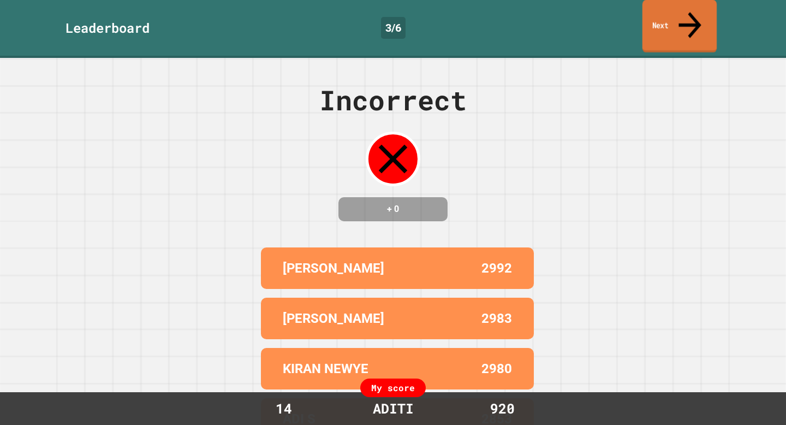
click at [674, 17] on link "Next" at bounding box center [679, 26] width 74 height 53
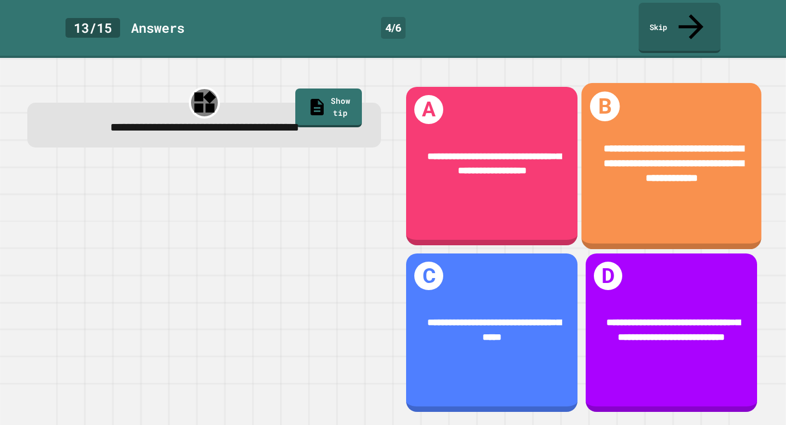
click at [638, 169] on div "**********" at bounding box center [671, 163] width 180 height 85
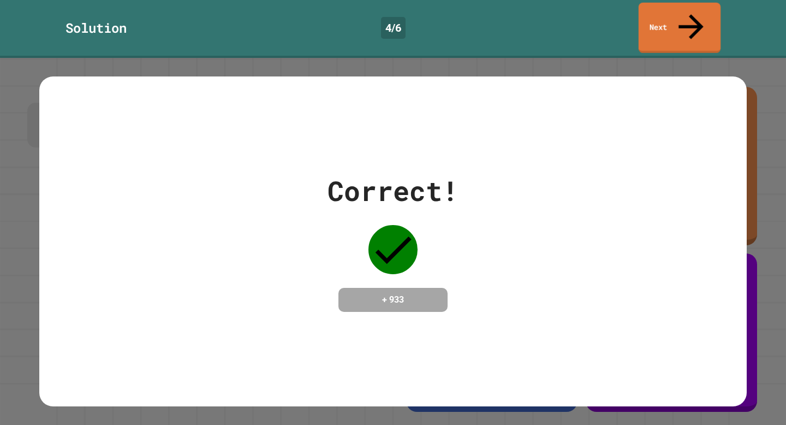
click at [688, 22] on link "Next" at bounding box center [680, 28] width 82 height 50
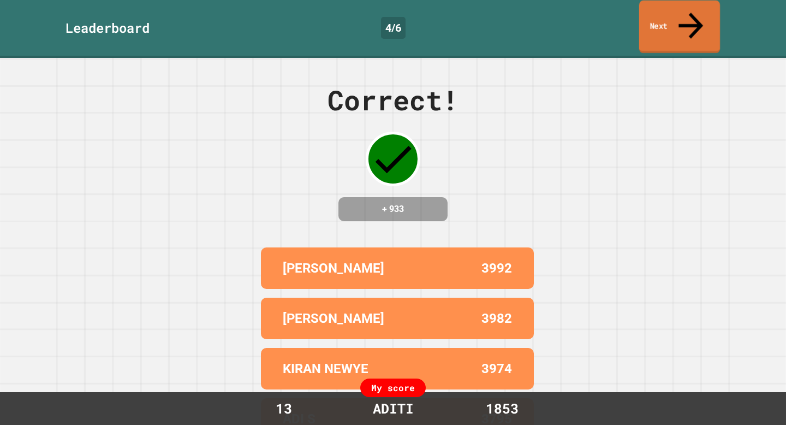
click at [691, 22] on link "Next" at bounding box center [679, 27] width 81 height 53
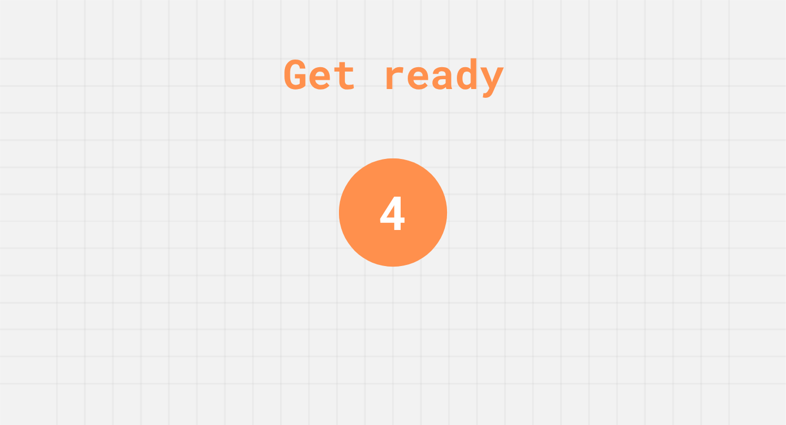
click at [546, 153] on div "Get ready 4" at bounding box center [393, 212] width 786 height 425
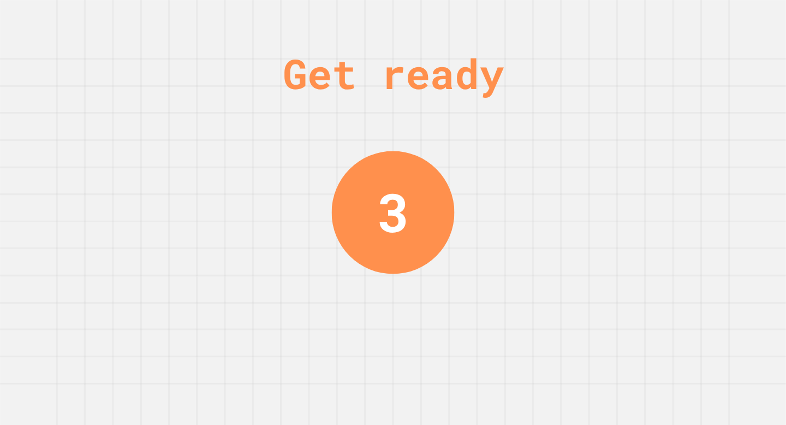
click at [546, 153] on div "Get ready 3" at bounding box center [393, 212] width 786 height 425
click at [546, 153] on div "Get ready 2" at bounding box center [393, 212] width 786 height 425
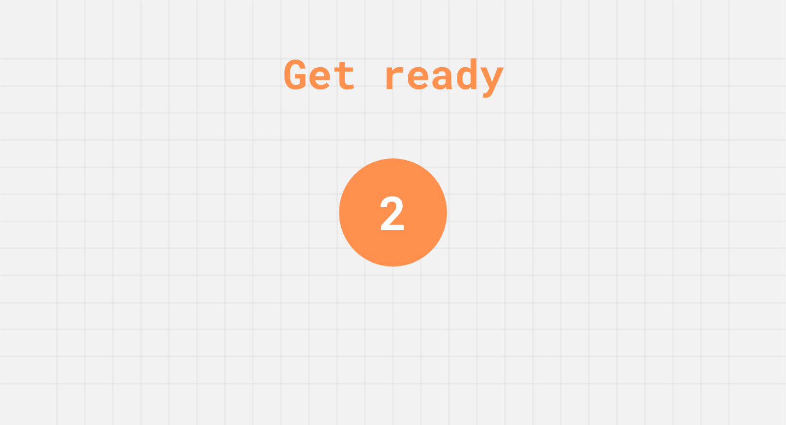
click at [546, 153] on div "Get ready 2" at bounding box center [393, 212] width 786 height 425
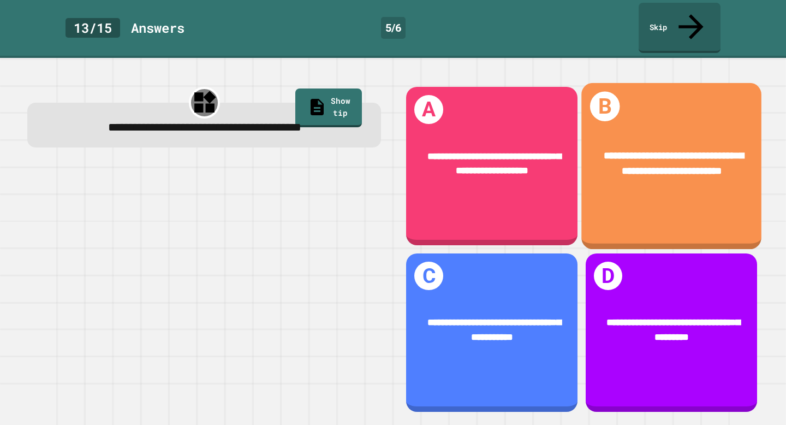
click at [690, 176] on div "**********" at bounding box center [671, 163] width 180 height 70
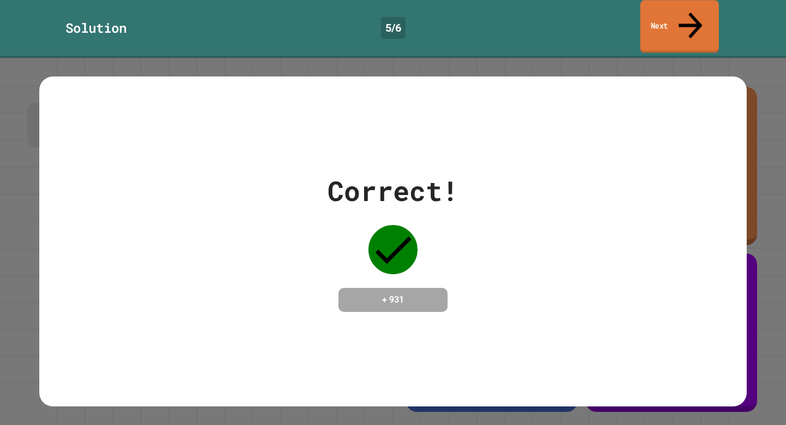
click at [666, 13] on link "Next" at bounding box center [679, 26] width 79 height 53
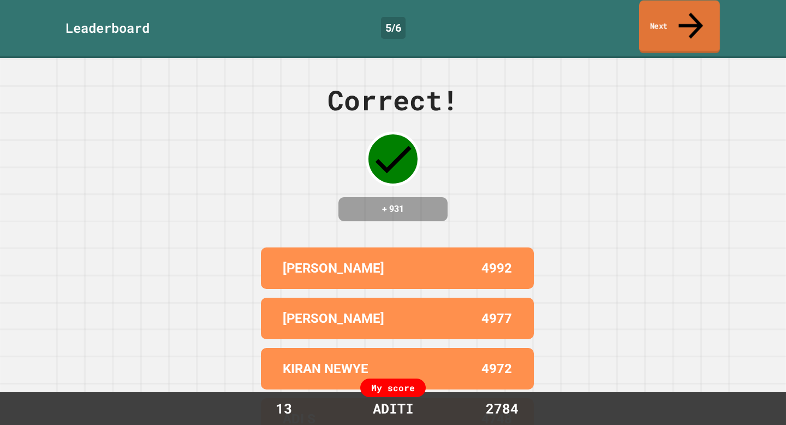
click at [670, 20] on link "Next" at bounding box center [679, 27] width 81 height 53
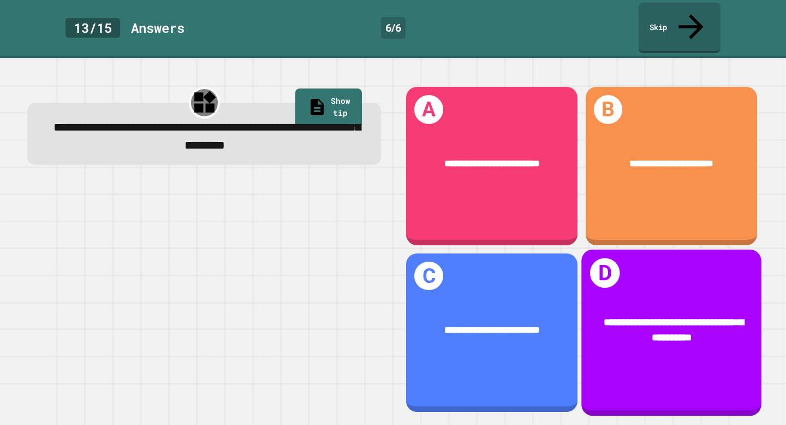
click at [652, 285] on div "**********" at bounding box center [671, 332] width 180 height 166
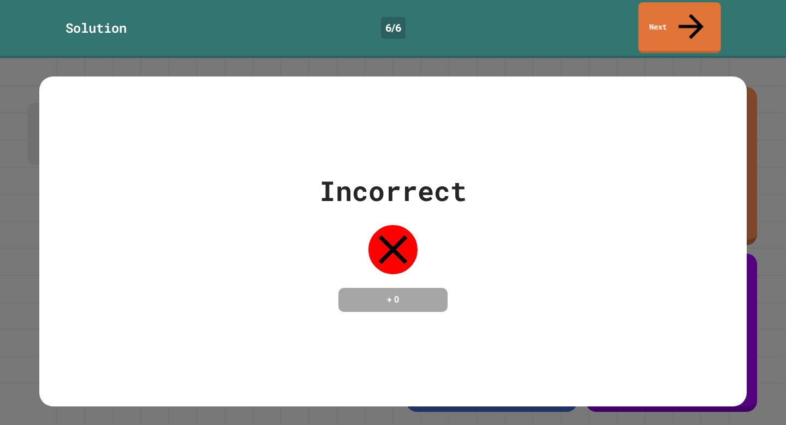
click at [697, 16] on link "Next" at bounding box center [679, 27] width 82 height 51
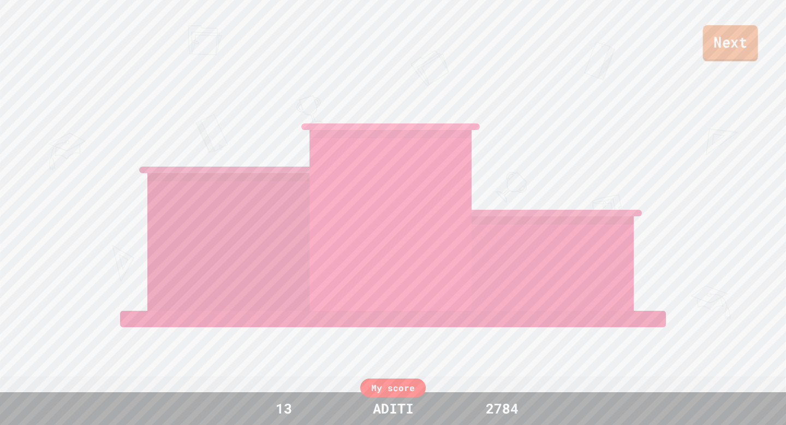
click at [720, 50] on link "Next" at bounding box center [730, 43] width 55 height 36
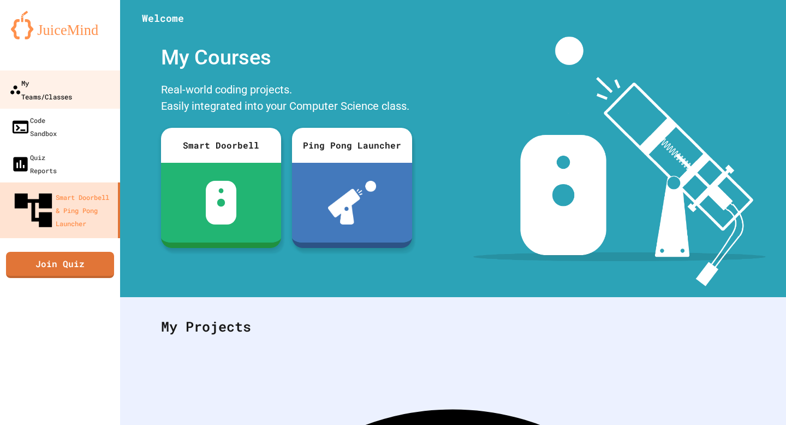
click at [66, 84] on div "My Teams/Classes" at bounding box center [40, 89] width 63 height 27
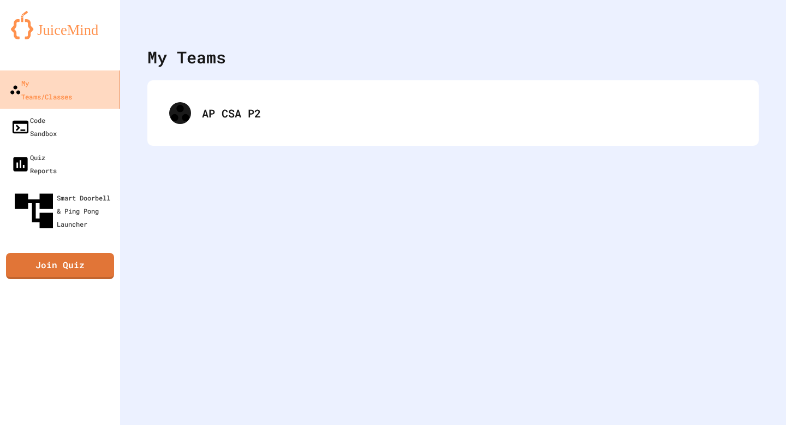
click at [66, 84] on div "My Teams/Classes" at bounding box center [40, 89] width 63 height 27
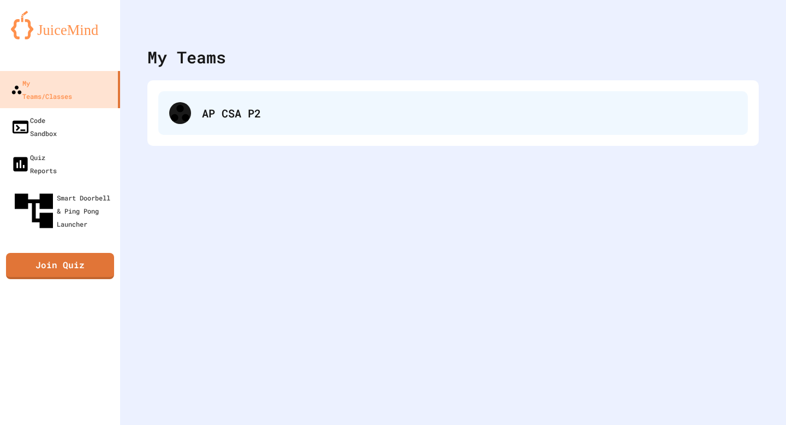
click at [301, 105] on div "AP CSA P2" at bounding box center [469, 113] width 535 height 16
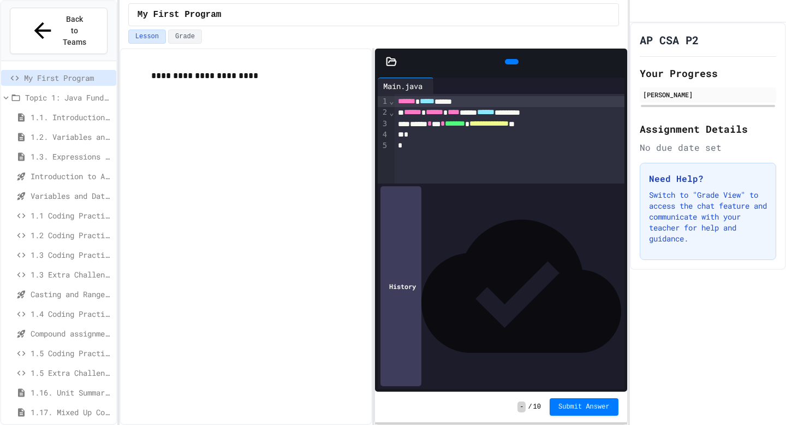
click at [56, 406] on span "1.17. Mixed Up Code Practice 1.1-1.6" at bounding box center [71, 411] width 81 height 11
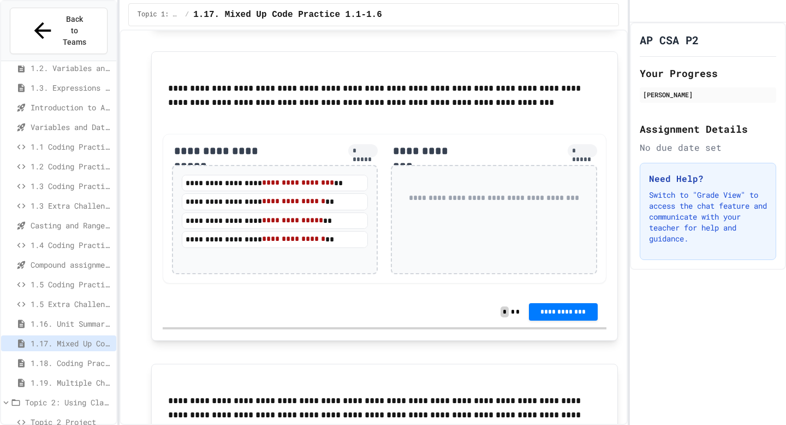
scroll to position [610, 0]
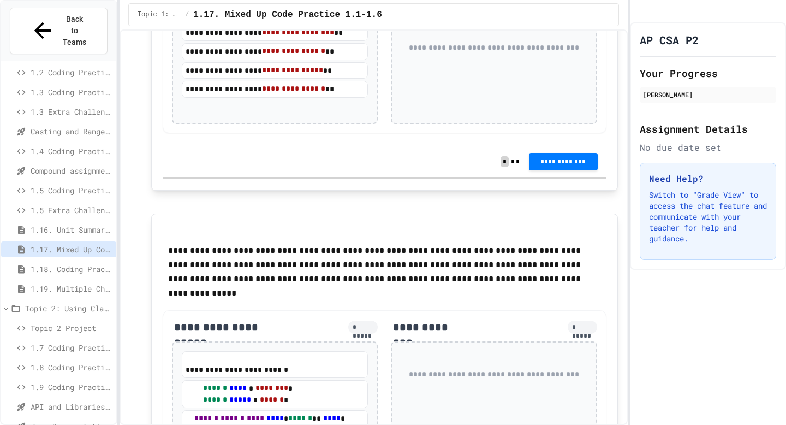
click at [74, 342] on span "1.7 Coding Practice" at bounding box center [71, 347] width 81 height 11
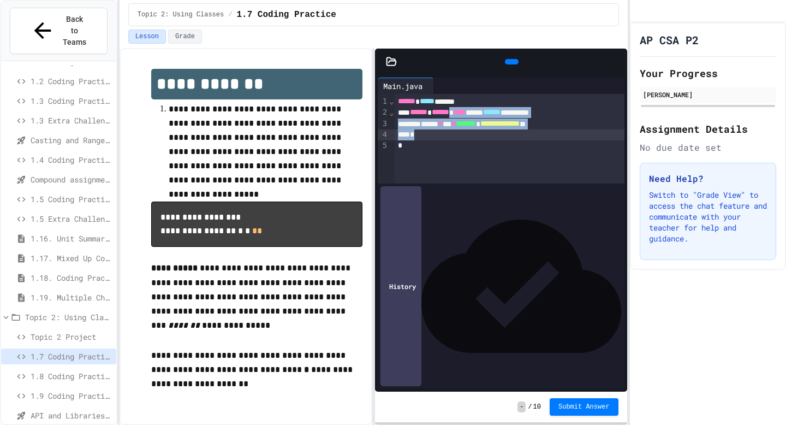
drag, startPoint x: 475, startPoint y: 114, endPoint x: 547, endPoint y: 126, distance: 72.6
click at [547, 126] on div "**********" at bounding box center [510, 139] width 230 height 90
